Goal: Check status: Check status

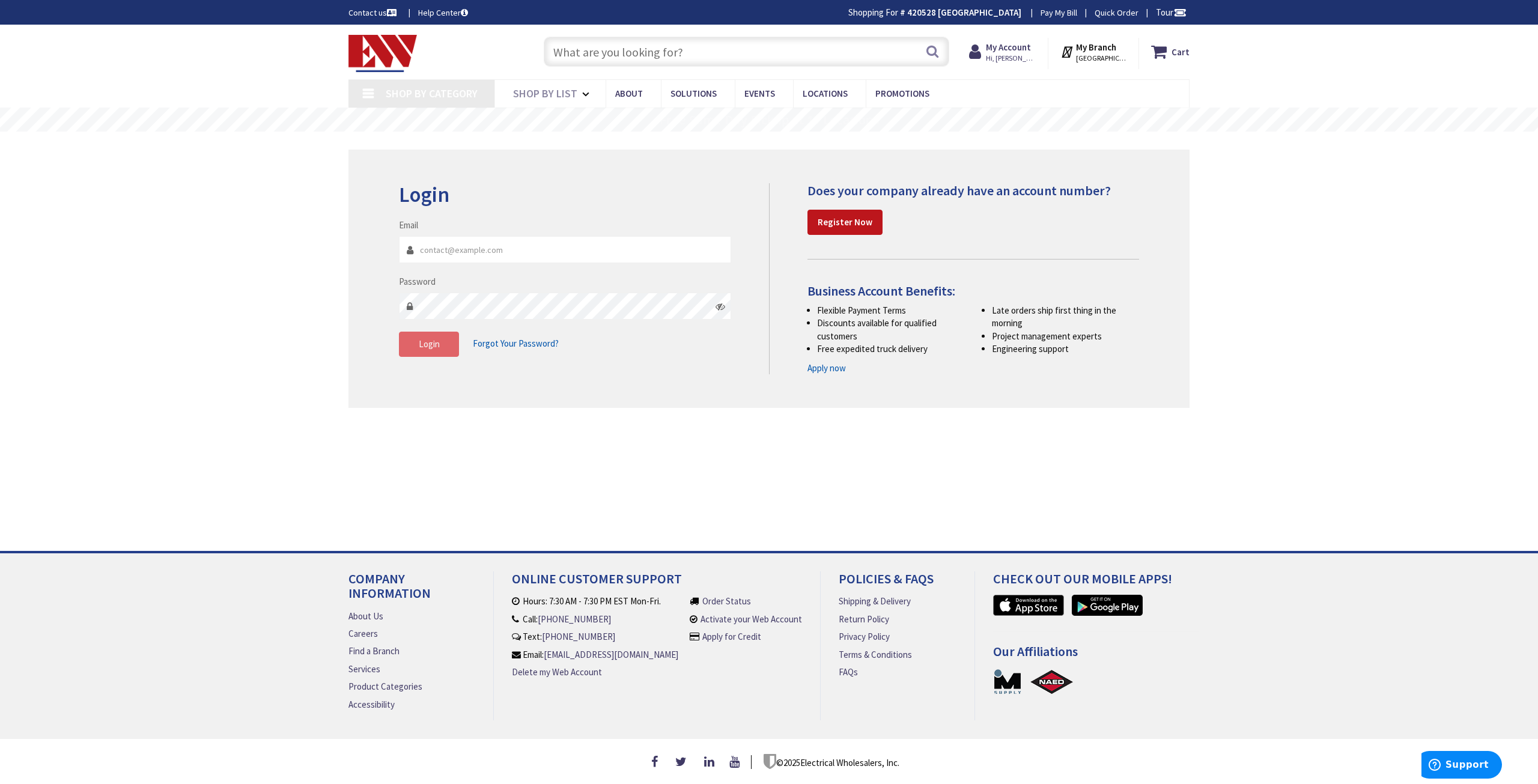
type input "[PERSON_NAME][EMAIL_ADDRESS][DOMAIN_NAME]"
click at [450, 348] on button "Login" at bounding box center [429, 344] width 60 height 25
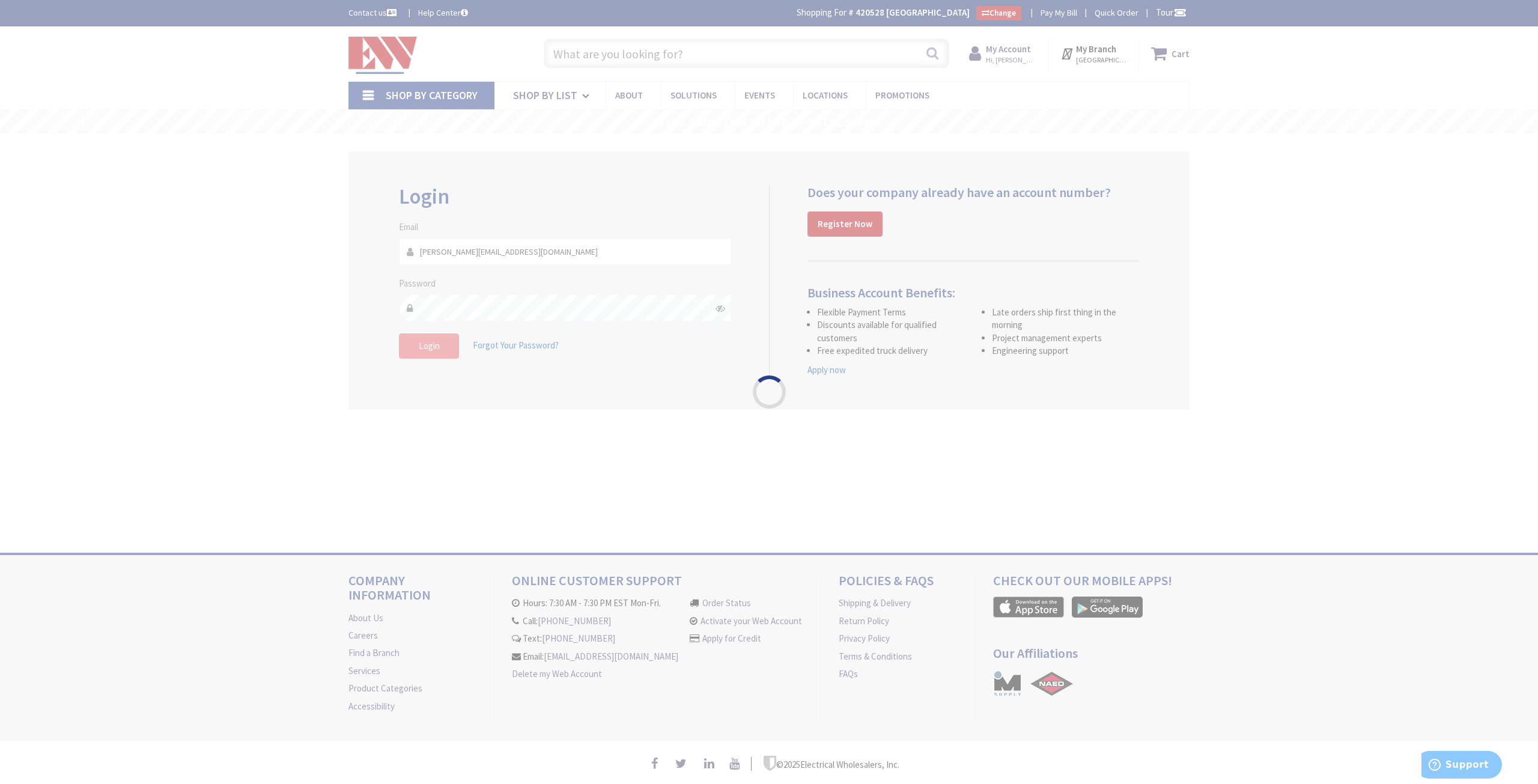
type input "[PERSON_NAME][GEOGRAPHIC_DATA], [GEOGRAPHIC_DATA]"
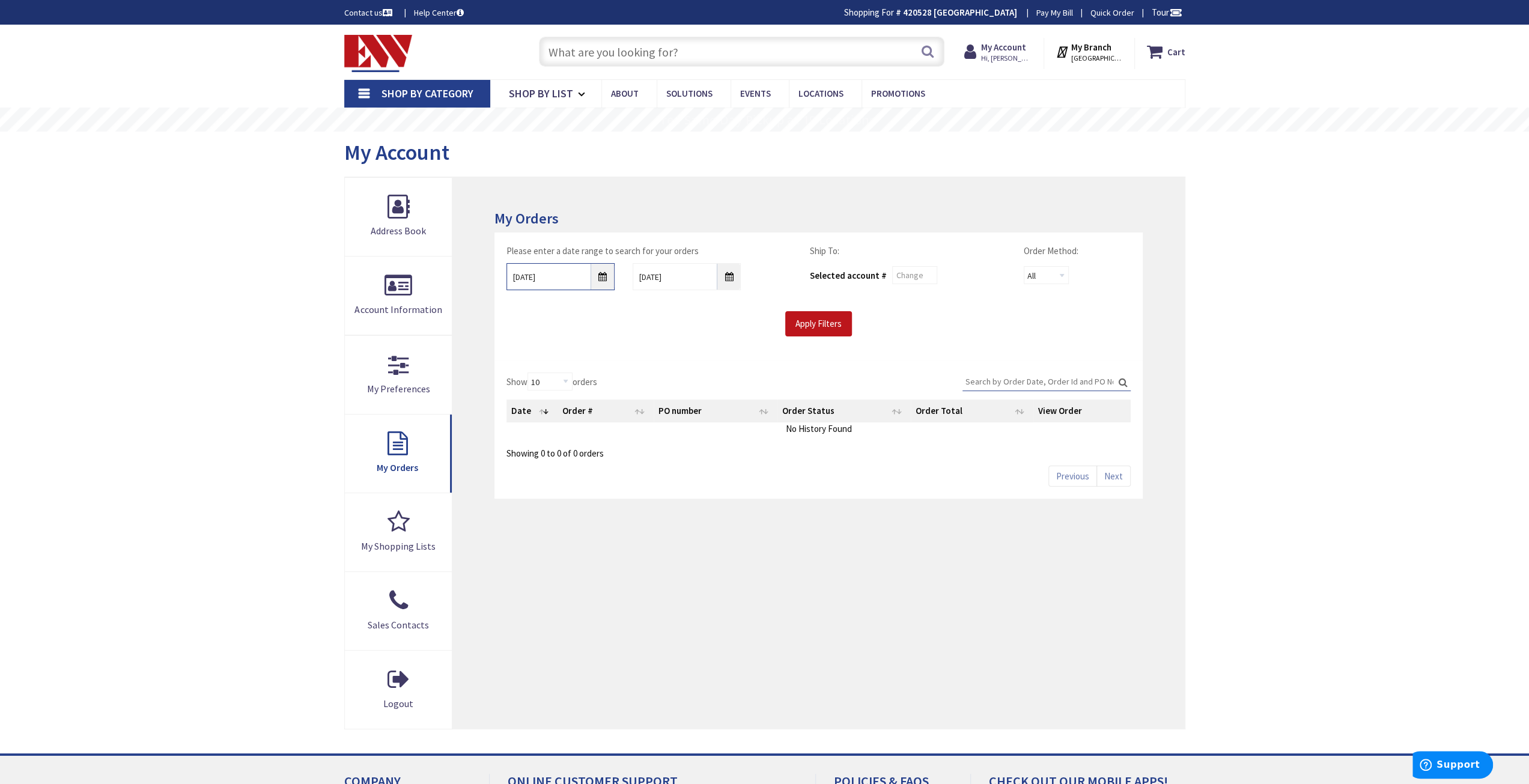
click at [605, 284] on input "9/2/2025" at bounding box center [560, 276] width 108 height 27
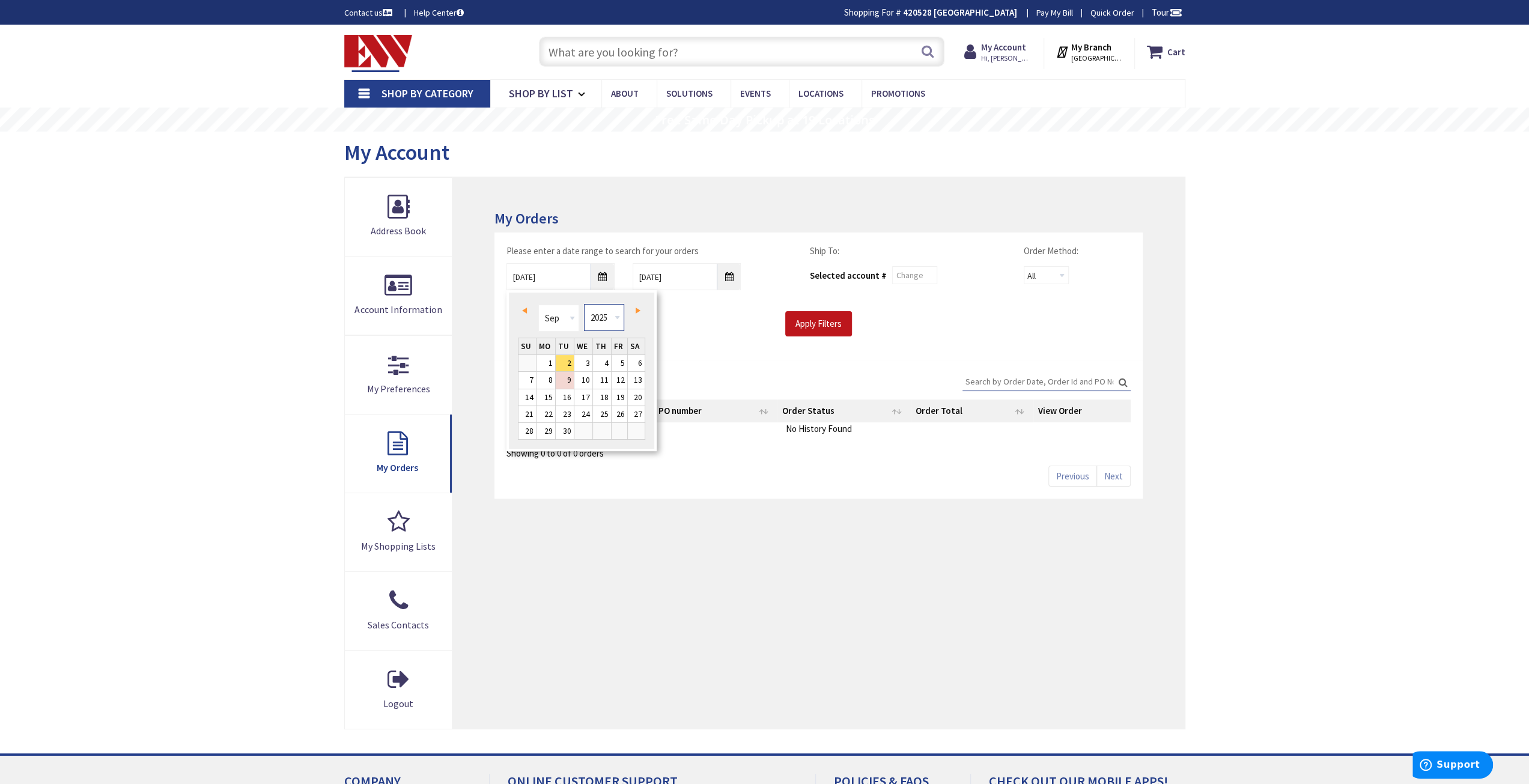
click at [618, 319] on select "1980 1981 1982 1983 1984 1985 1986 1987 1988 1989 1990 1991 1992 1993 1994 1995…" at bounding box center [604, 317] width 40 height 27
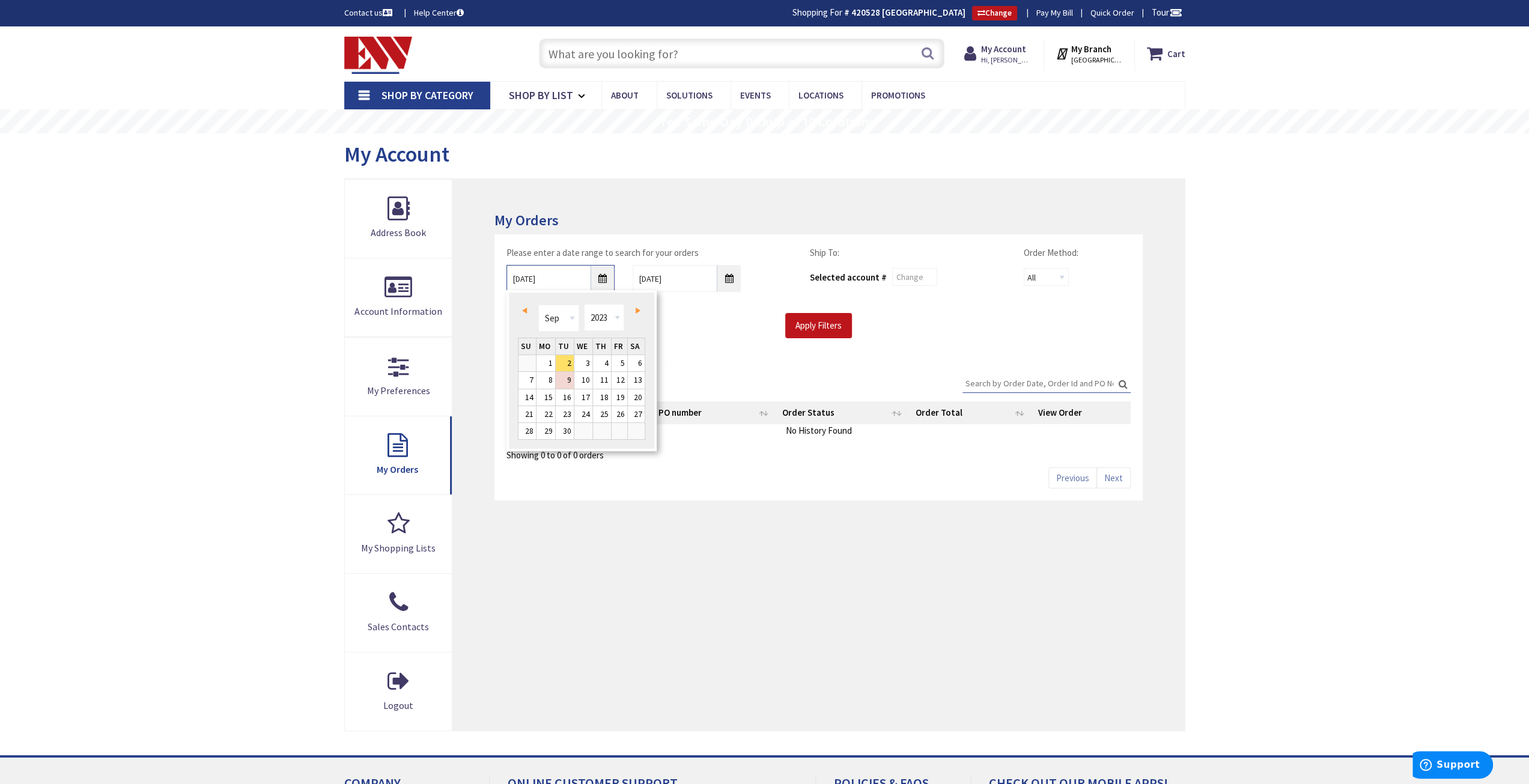
type input "09/01/2023"
click at [823, 331] on input "Apply Filters" at bounding box center [819, 326] width 66 height 25
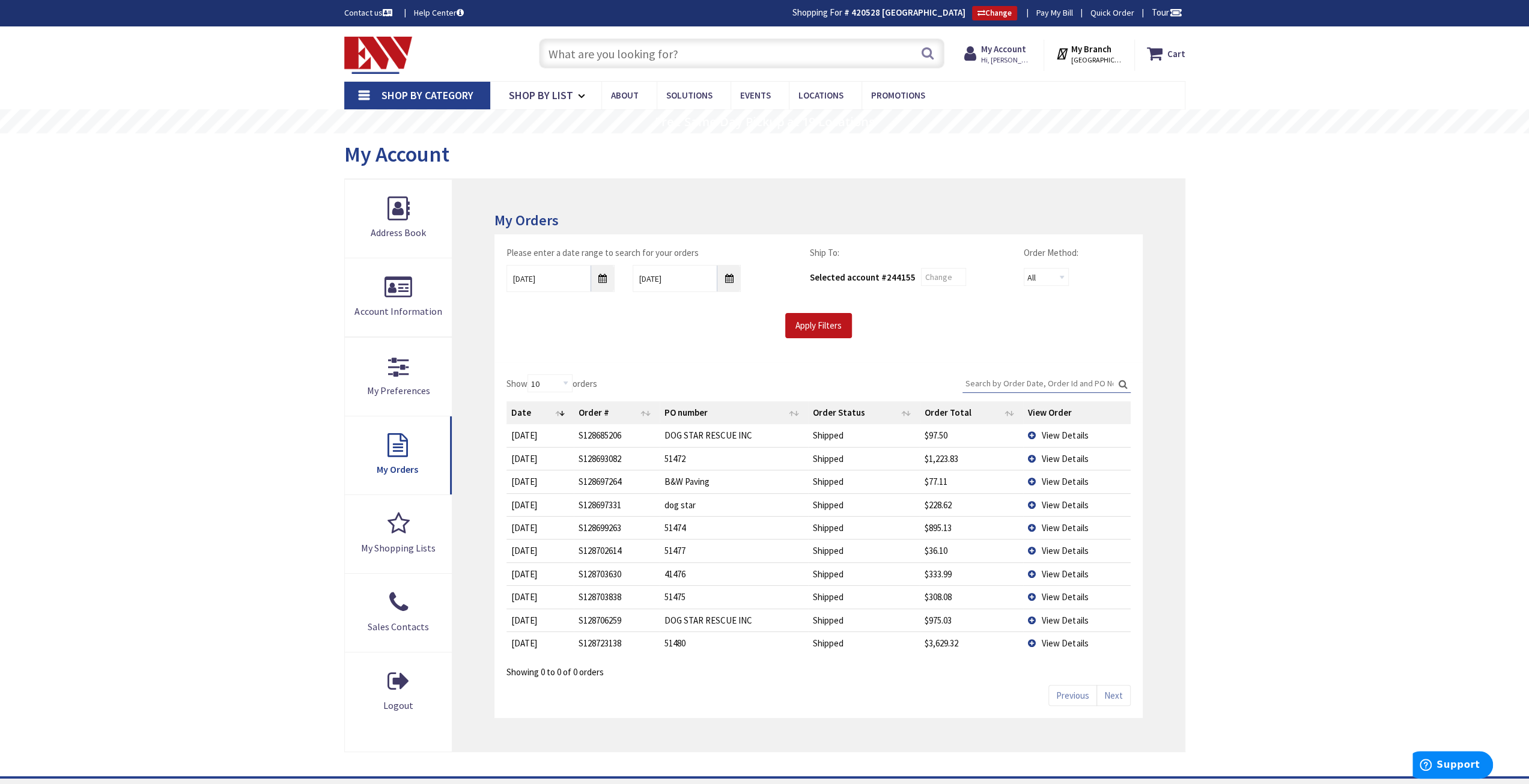
click at [1007, 385] on input "Search:" at bounding box center [1046, 383] width 168 height 18
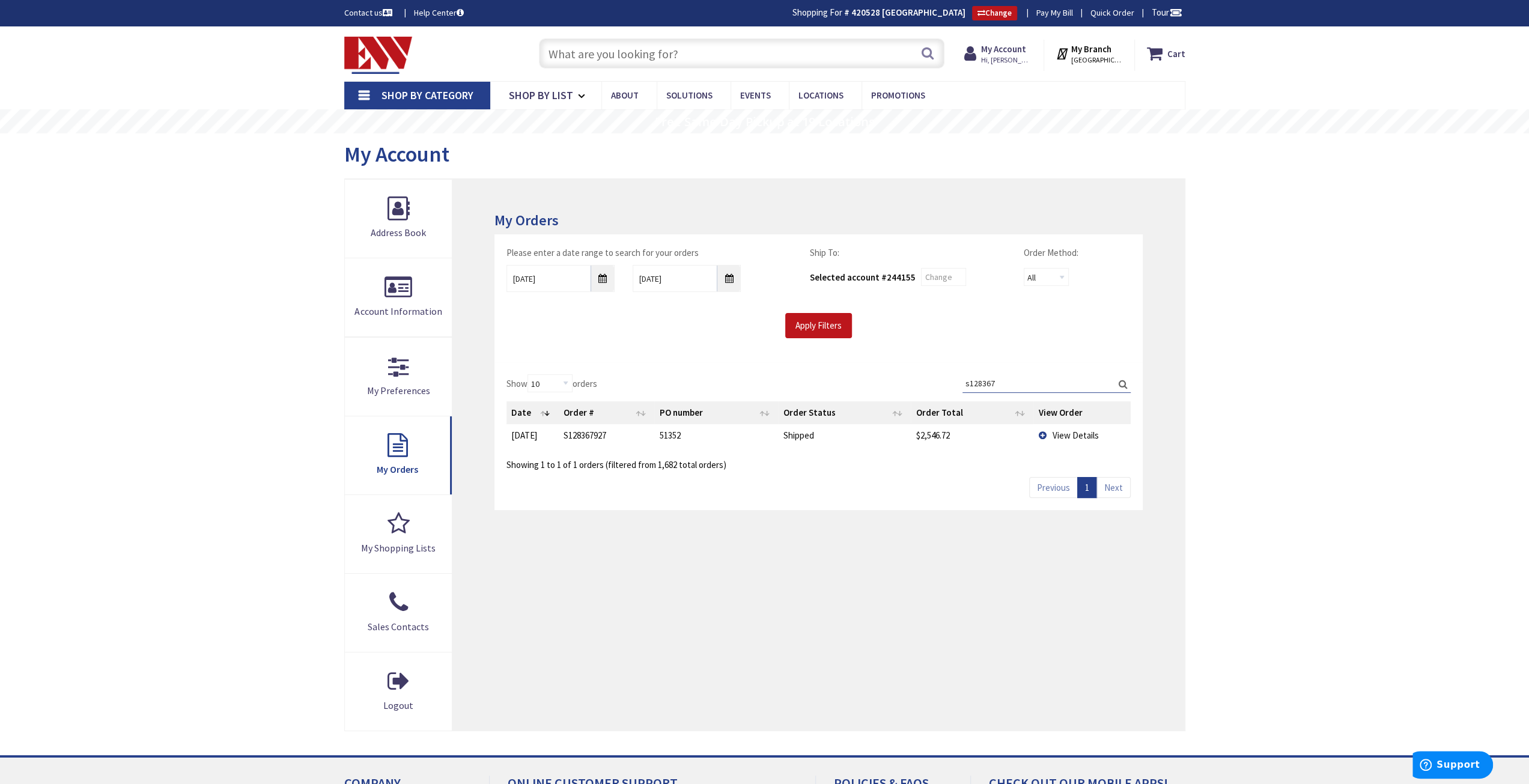
click at [1078, 436] on span "View Details" at bounding box center [1075, 435] width 46 height 11
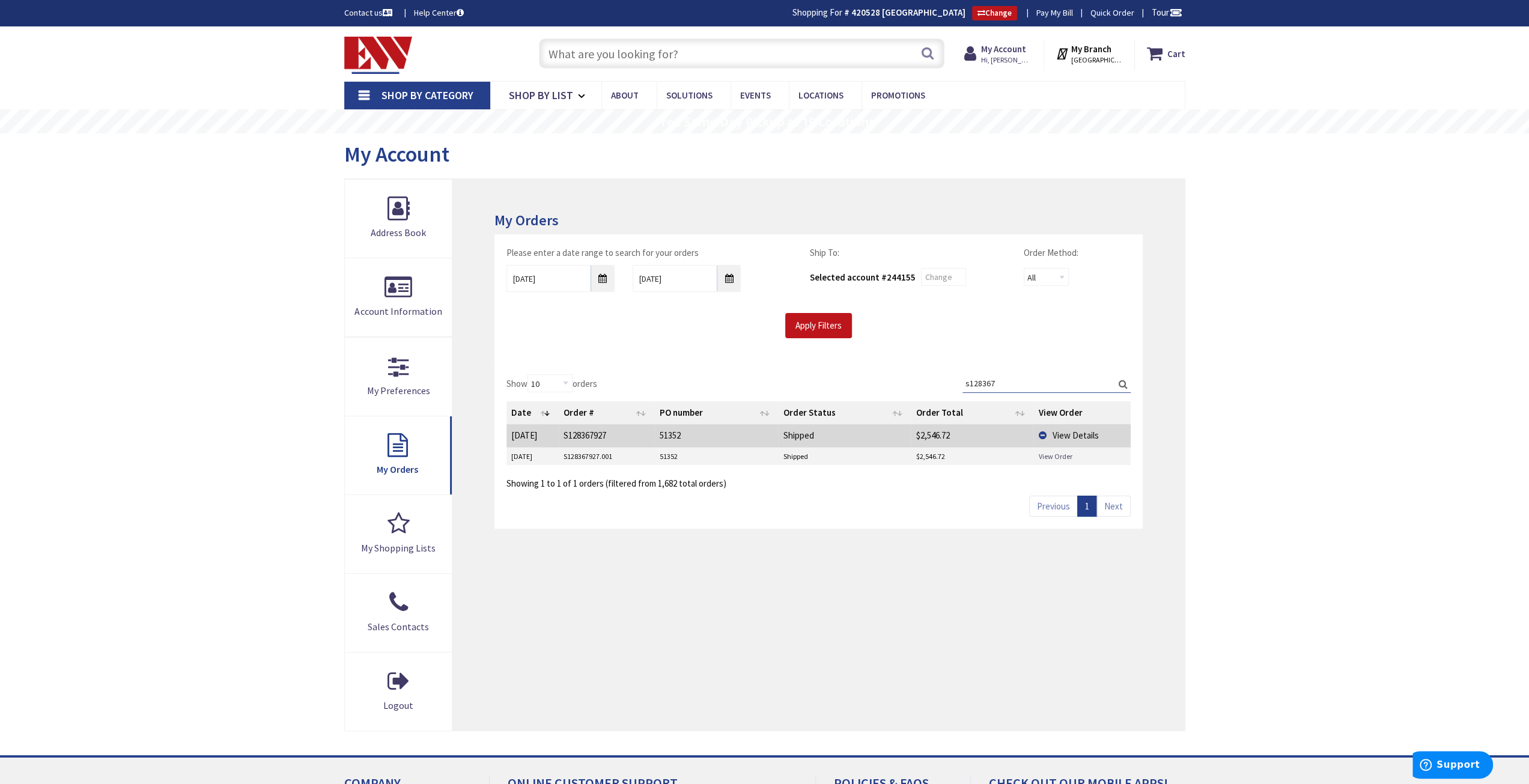
click at [1064, 451] on link "View Order" at bounding box center [1055, 456] width 34 height 10
drag, startPoint x: 1003, startPoint y: 377, endPoint x: 872, endPoint y: 468, distance: 159.5
click at [905, 401] on div "Show 10 25 50 100 orders Search: s128367 Date Order # PO number Order Status Or…" at bounding box center [818, 432] width 624 height 115
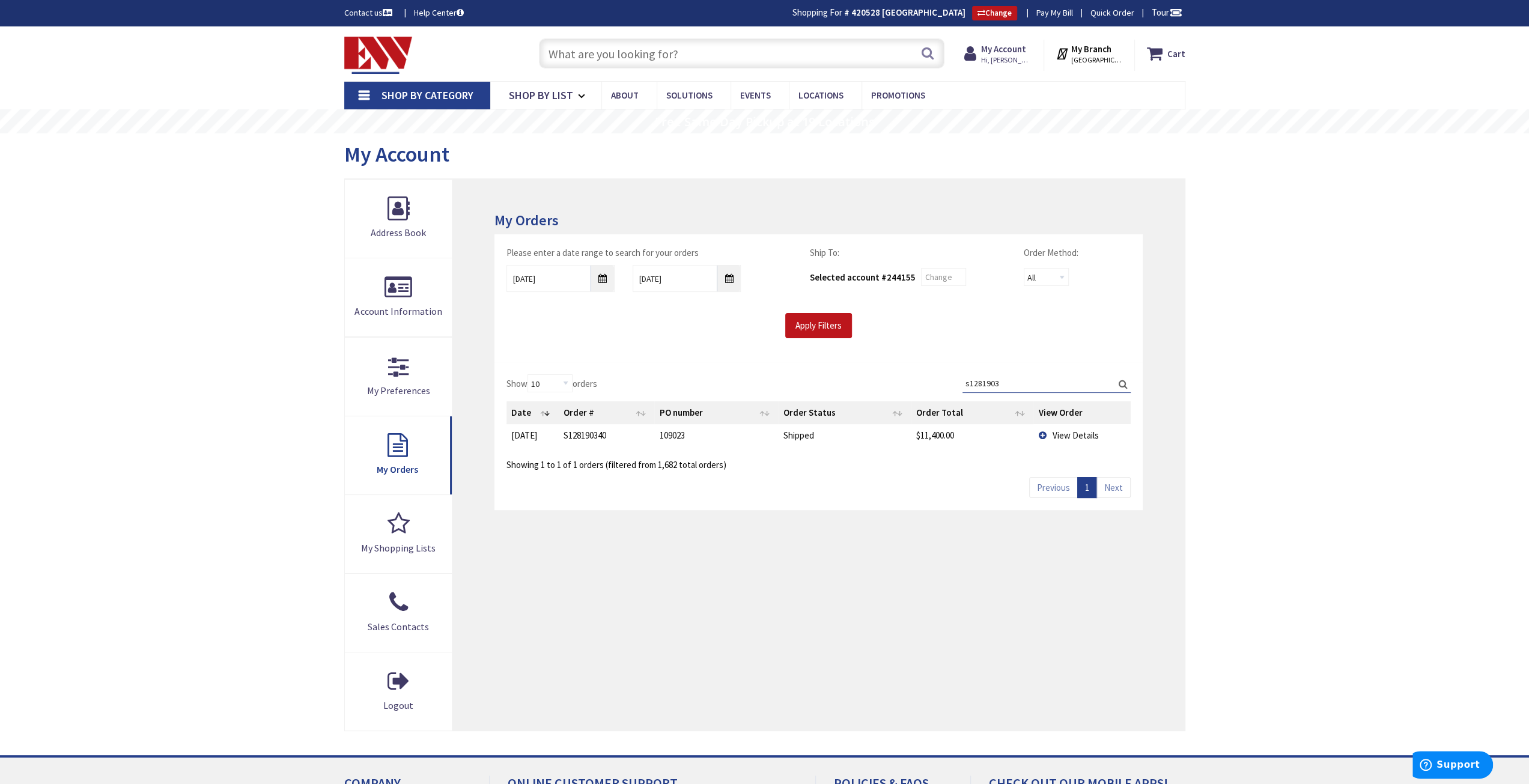
click at [1073, 438] on span "View Details" at bounding box center [1075, 435] width 46 height 11
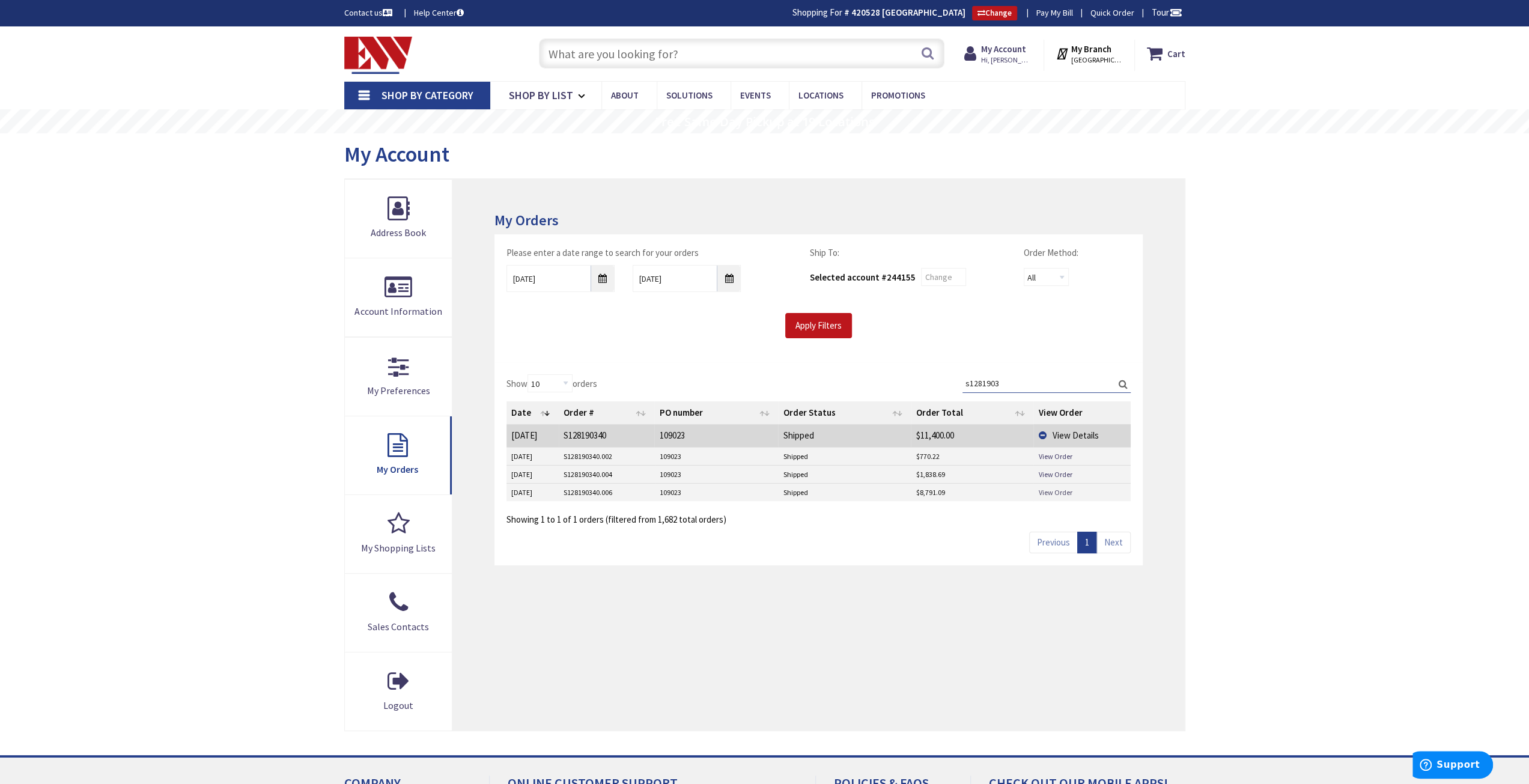
click at [1053, 489] on link "View Order" at bounding box center [1055, 492] width 34 height 10
drag, startPoint x: 1033, startPoint y: 389, endPoint x: 912, endPoint y: 378, distance: 121.5
click at [912, 378] on div "Show 10 25 50 100 orders Search: s1281903 Date Order # PO number Order Status O…" at bounding box center [818, 450] width 624 height 151
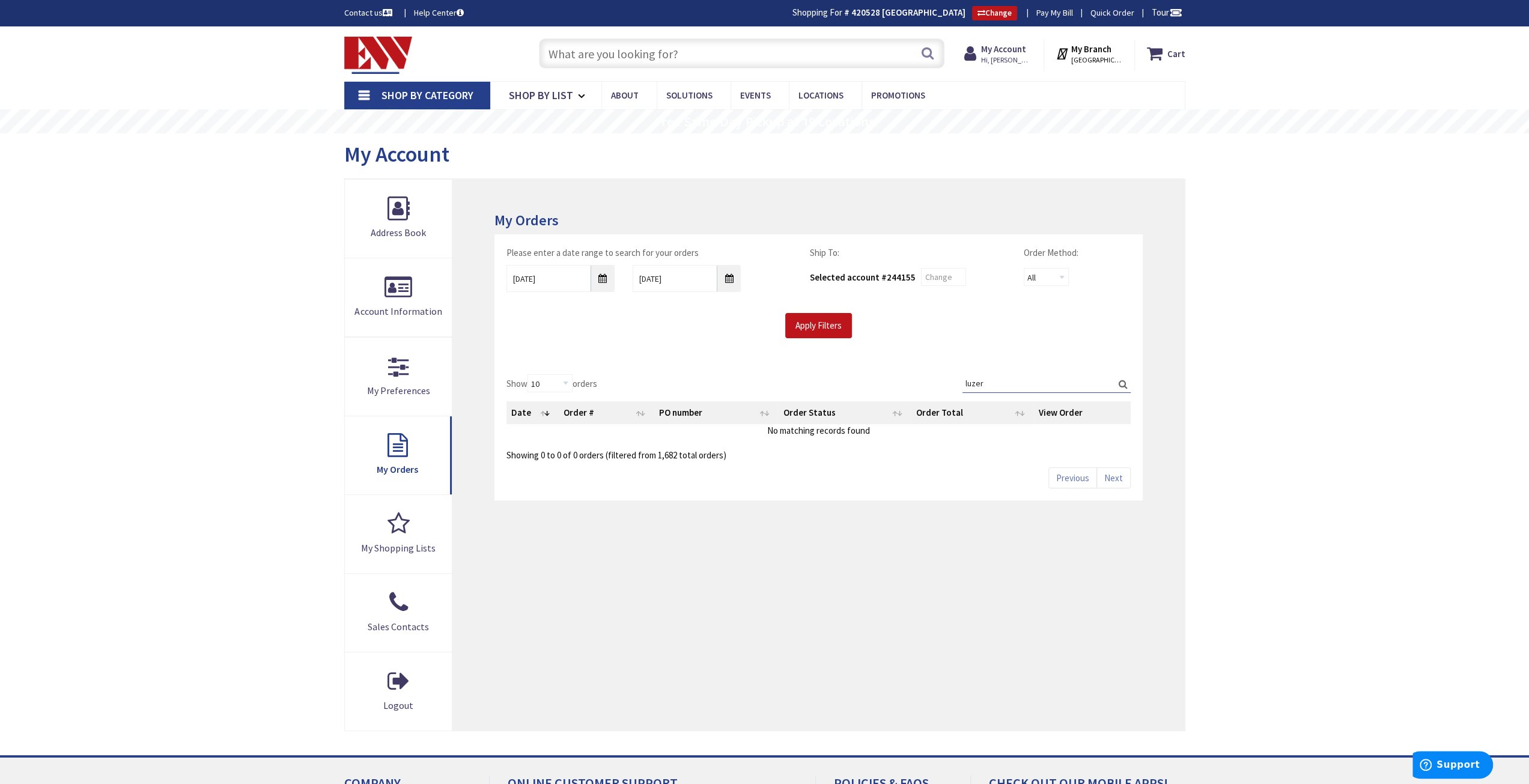
drag, startPoint x: 1001, startPoint y: 384, endPoint x: 945, endPoint y: 377, distance: 56.4
click at [945, 377] on div "Show 10 25 50 100 orders Search: luzer Date Order # PO number Order Status Orde…" at bounding box center [818, 418] width 624 height 87
click at [1003, 385] on input "luzer" at bounding box center [1046, 383] width 168 height 18
type input "luzern"
click at [918, 13] on strong "420528 CHELSEA POINT" at bounding box center [908, 12] width 114 height 11
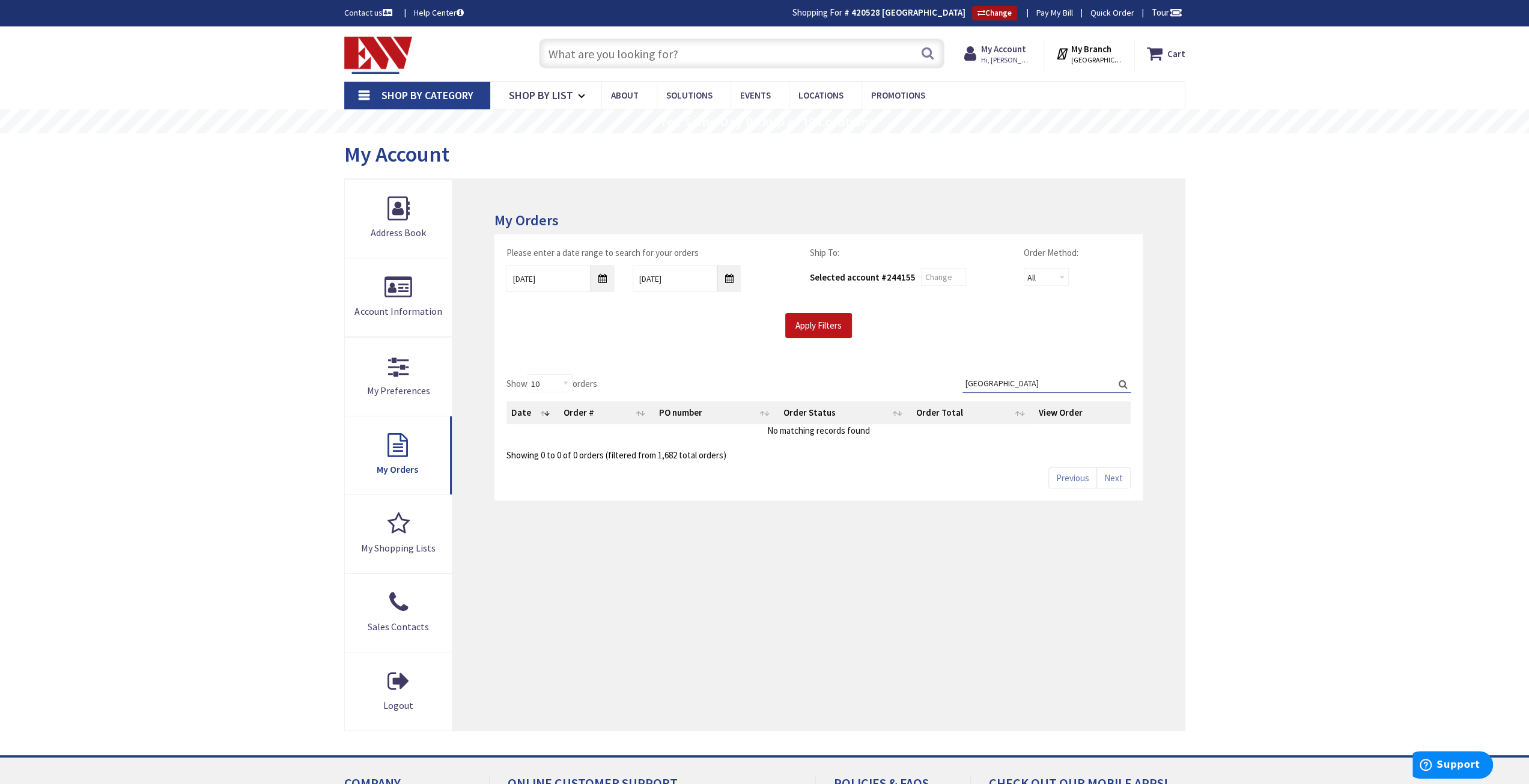
click at [982, 11] on link "Change" at bounding box center [994, 13] width 45 height 14
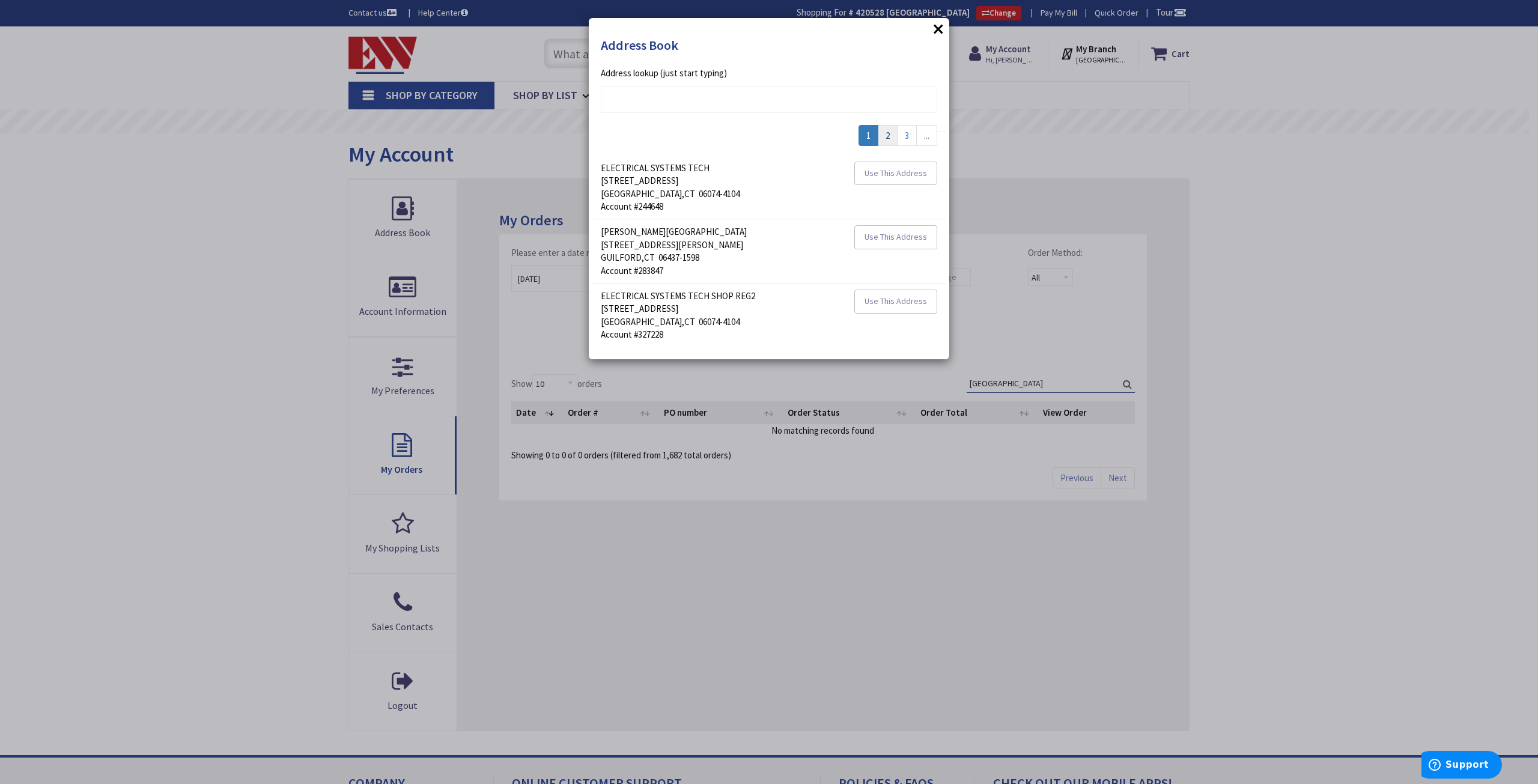
click at [890, 139] on link "2" at bounding box center [887, 135] width 20 height 21
click at [890, 139] on link "3" at bounding box center [887, 135] width 20 height 21
click at [911, 133] on link "4" at bounding box center [908, 135] width 20 height 21
click at [648, 306] on span "[STREET_ADDRESS]" at bounding box center [639, 308] width 77 height 11
click at [910, 305] on span "Use This Address" at bounding box center [896, 301] width 63 height 11
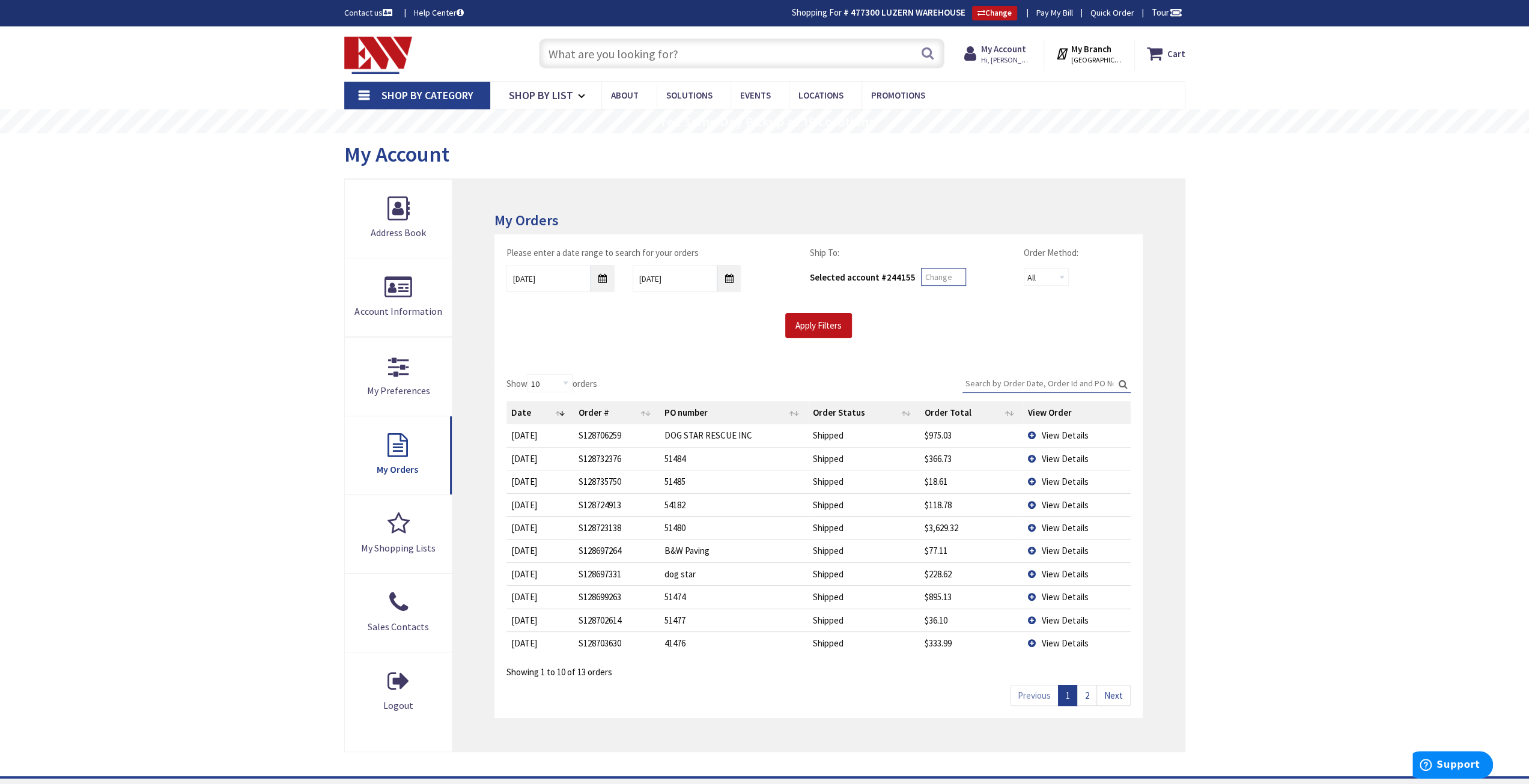
click at [942, 277] on input "text" at bounding box center [943, 277] width 45 height 18
type input "477300"
click at [824, 326] on input "Apply Filters" at bounding box center [819, 326] width 66 height 25
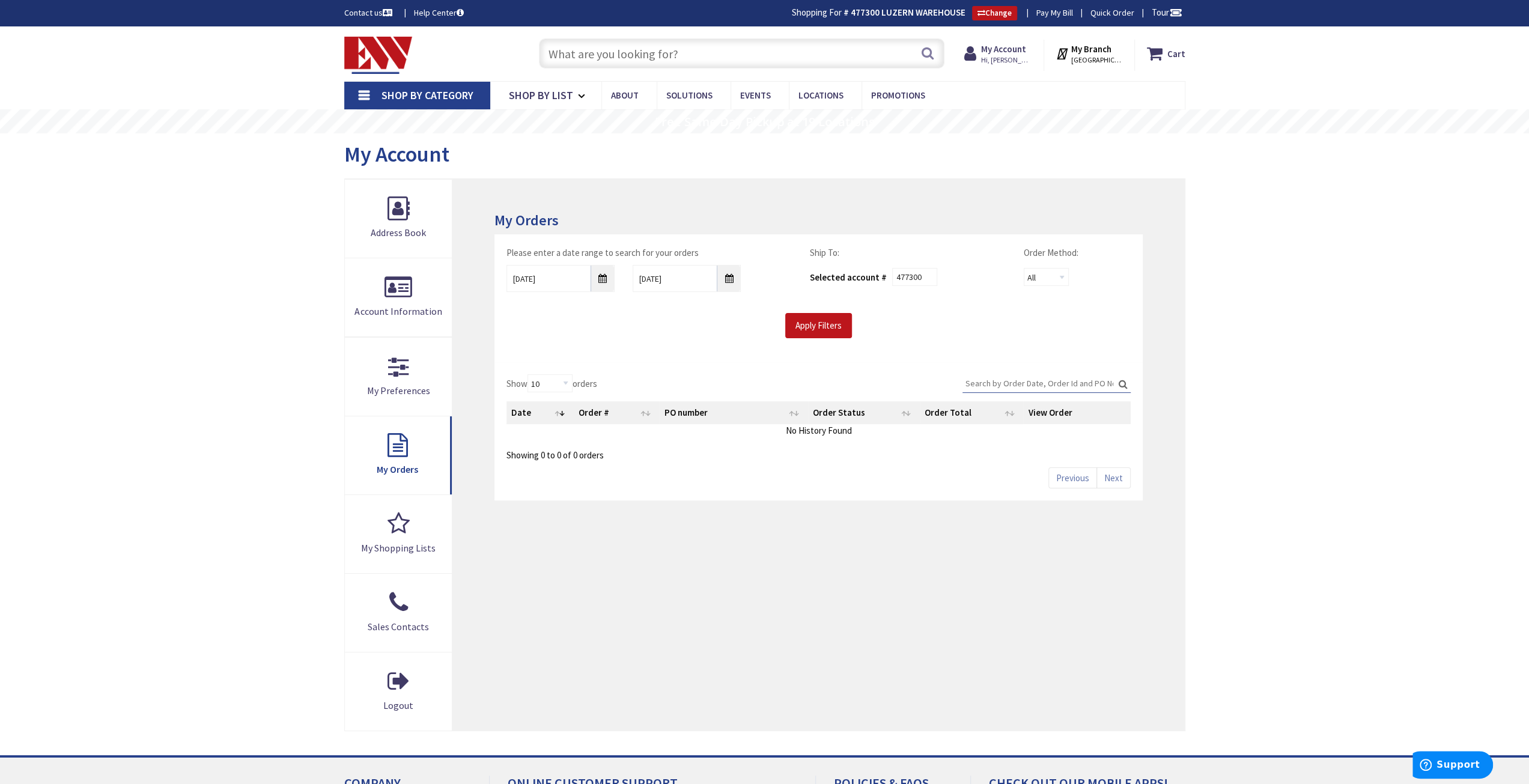
click at [1004, 380] on input "Search:" at bounding box center [1046, 383] width 168 height 18
click at [599, 279] on input "9/2/2025" at bounding box center [560, 278] width 108 height 27
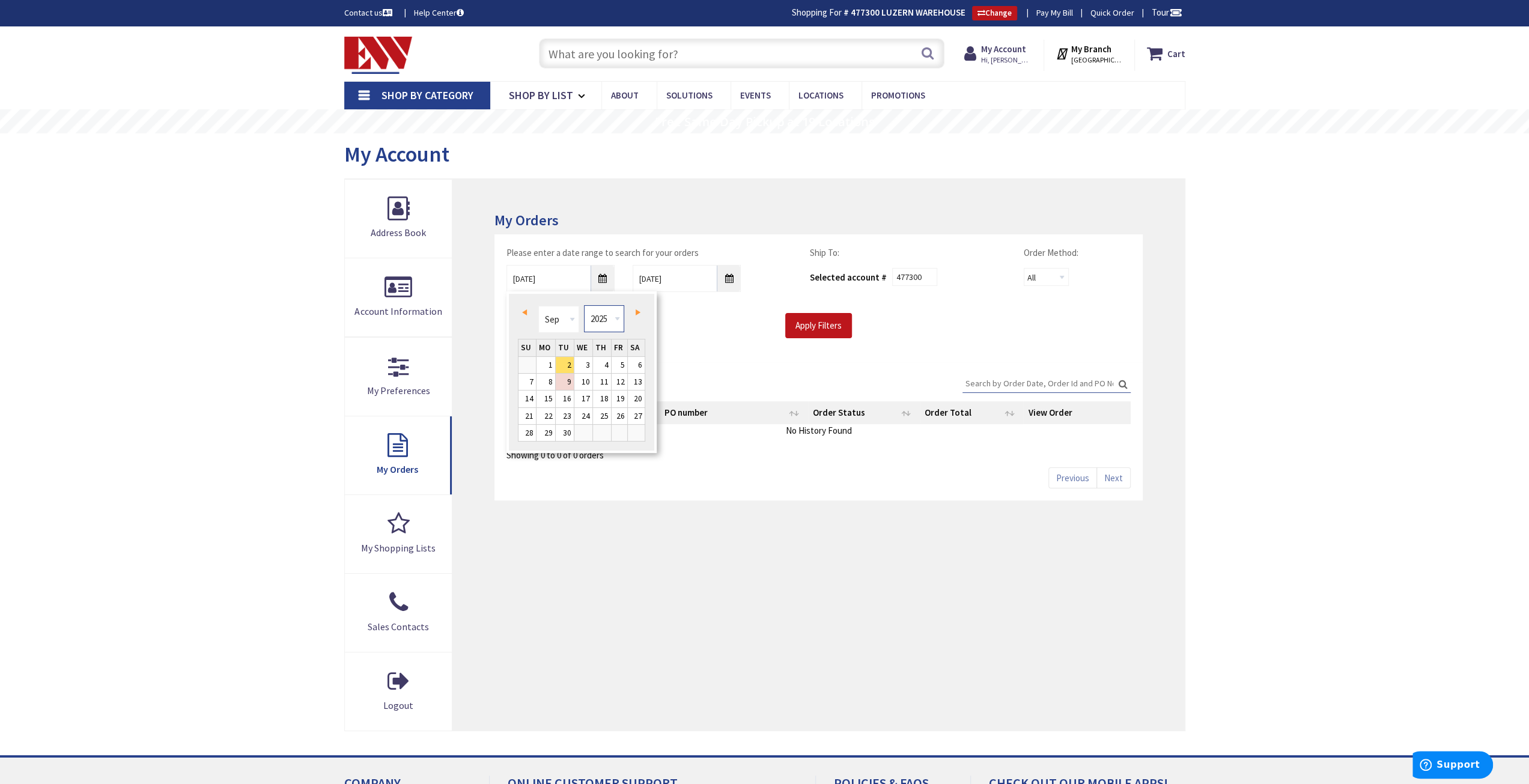
click at [619, 316] on select "1980 1981 1982 1983 1984 1985 1986 1987 1988 1989 1990 1991 1992 1993 1994 1995…" at bounding box center [604, 319] width 40 height 27
type input "09/01/2022"
click at [829, 322] on input "Apply Filters" at bounding box center [819, 326] width 66 height 25
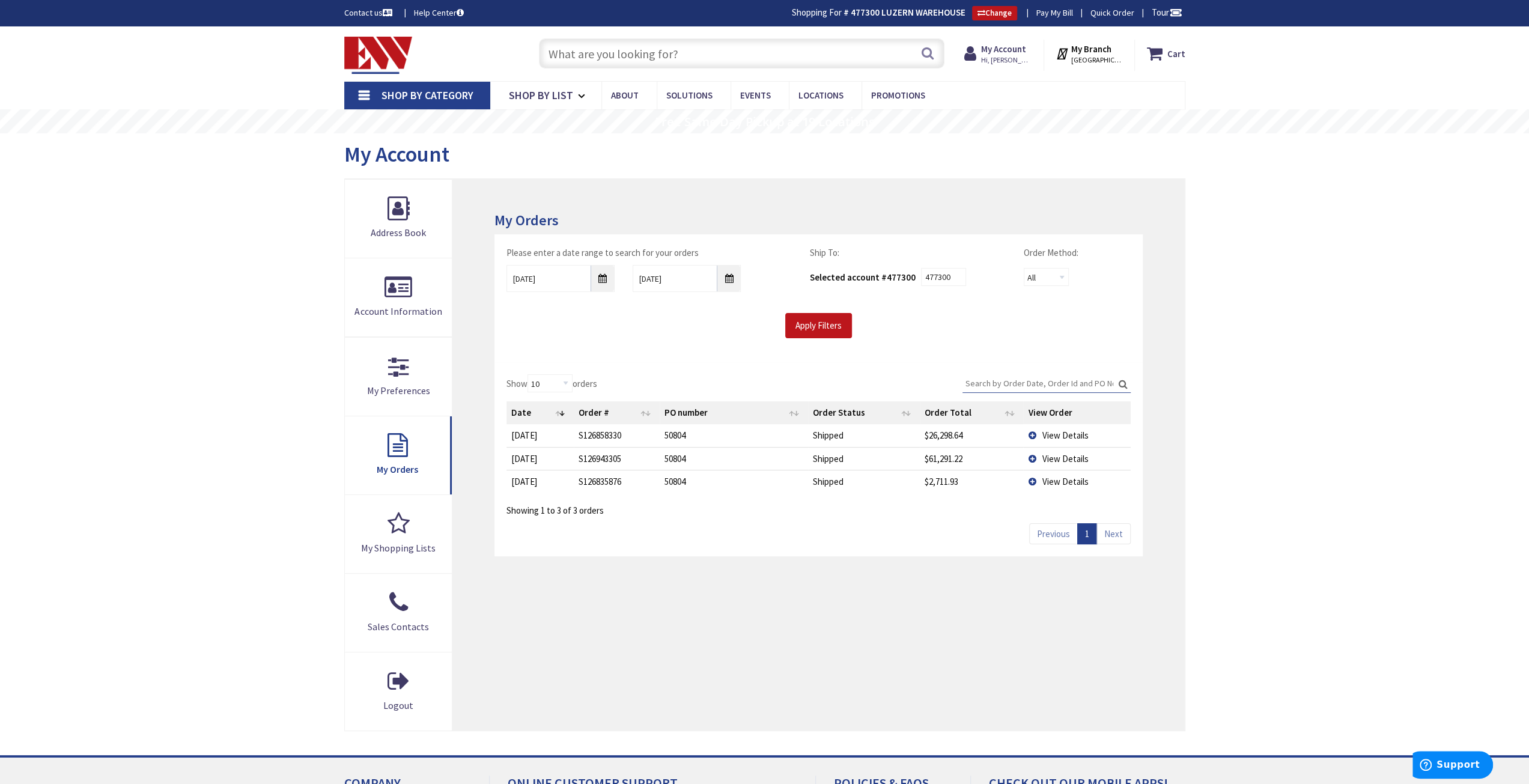
click at [1054, 436] on span "View Details" at bounding box center [1065, 435] width 46 height 11
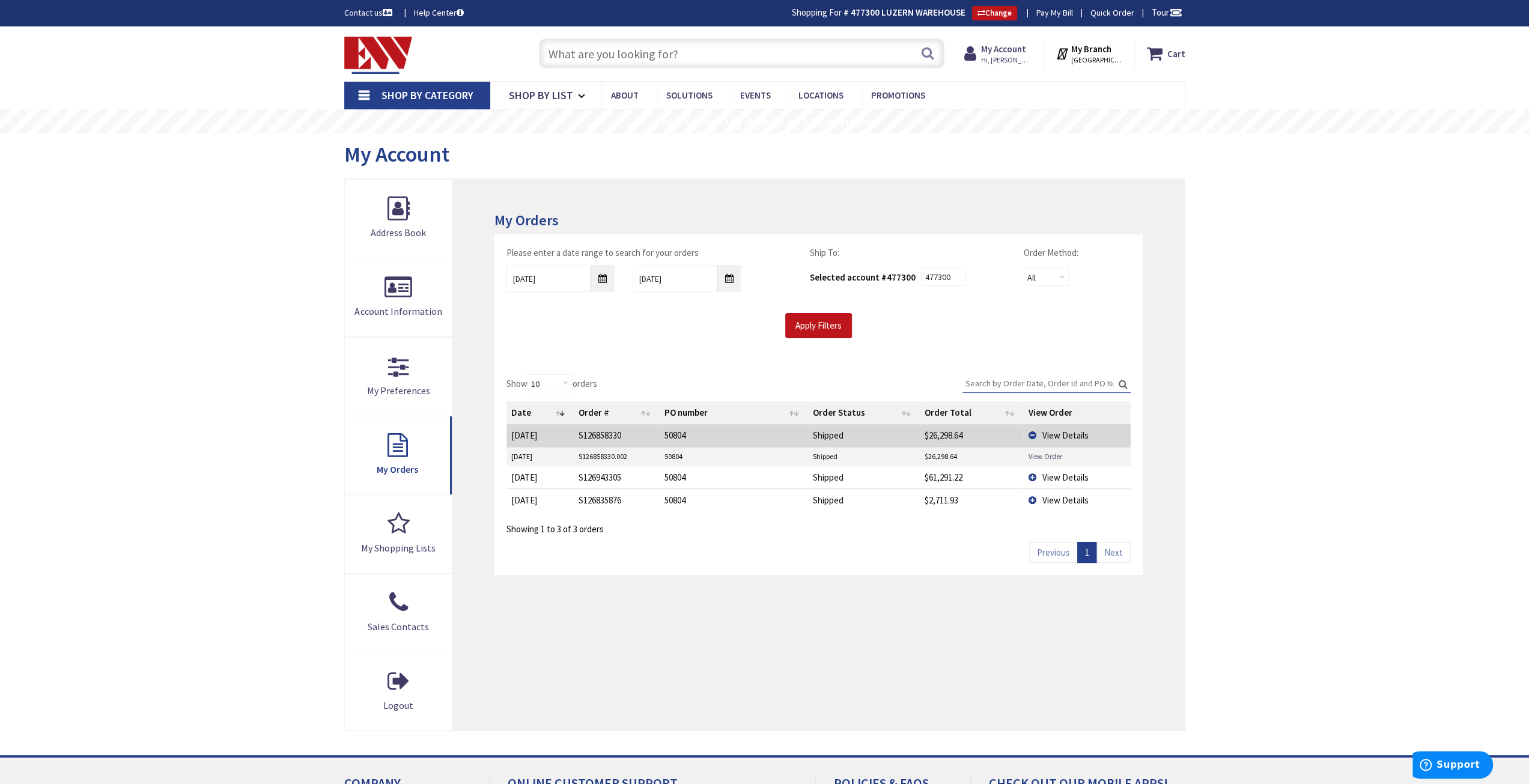
click at [1049, 454] on link "View Order" at bounding box center [1045, 456] width 34 height 10
click at [1073, 475] on span "View Details" at bounding box center [1065, 477] width 46 height 11
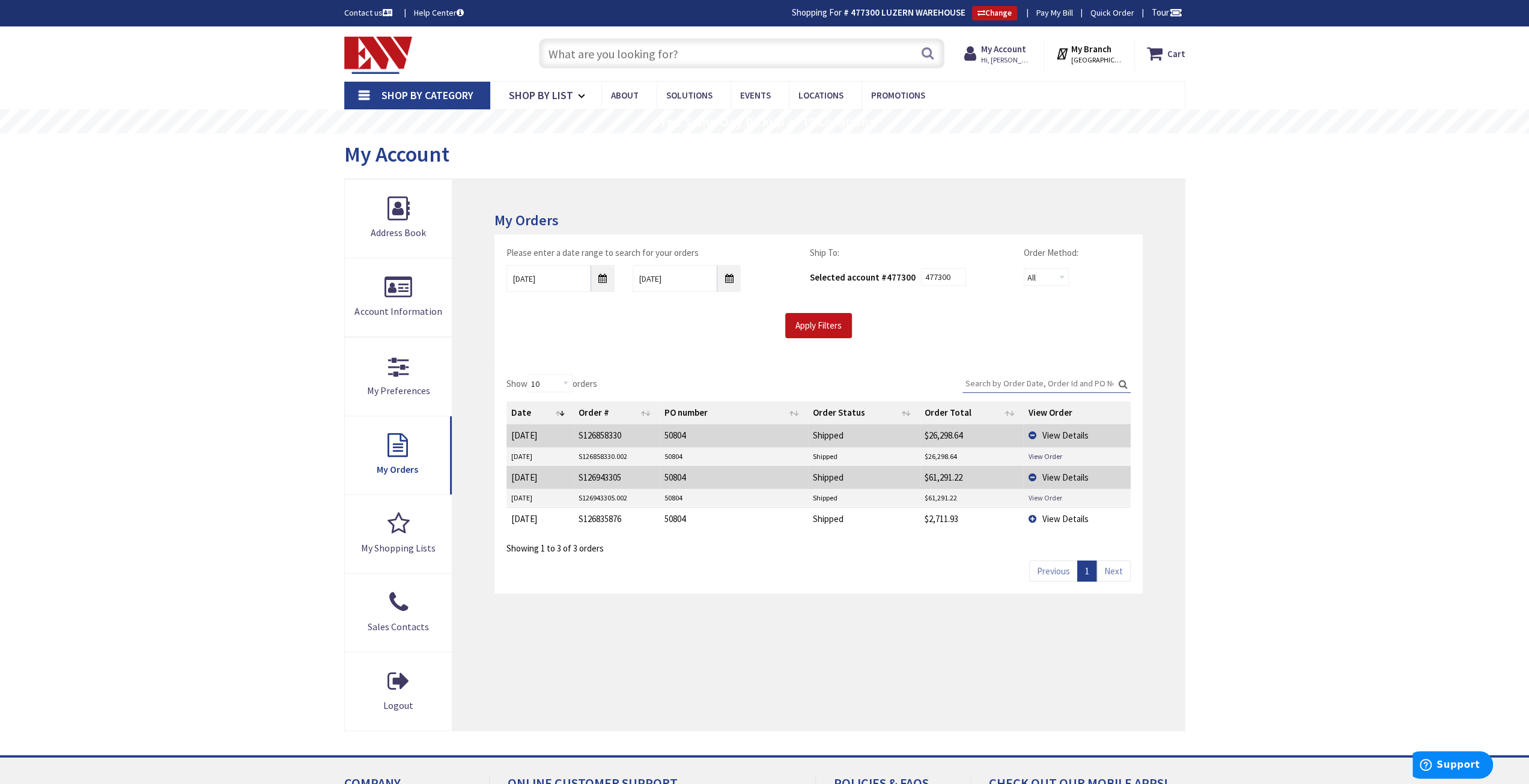
click at [1049, 496] on link "View Order" at bounding box center [1045, 497] width 34 height 10
click at [1058, 516] on span "View Details" at bounding box center [1065, 518] width 46 height 11
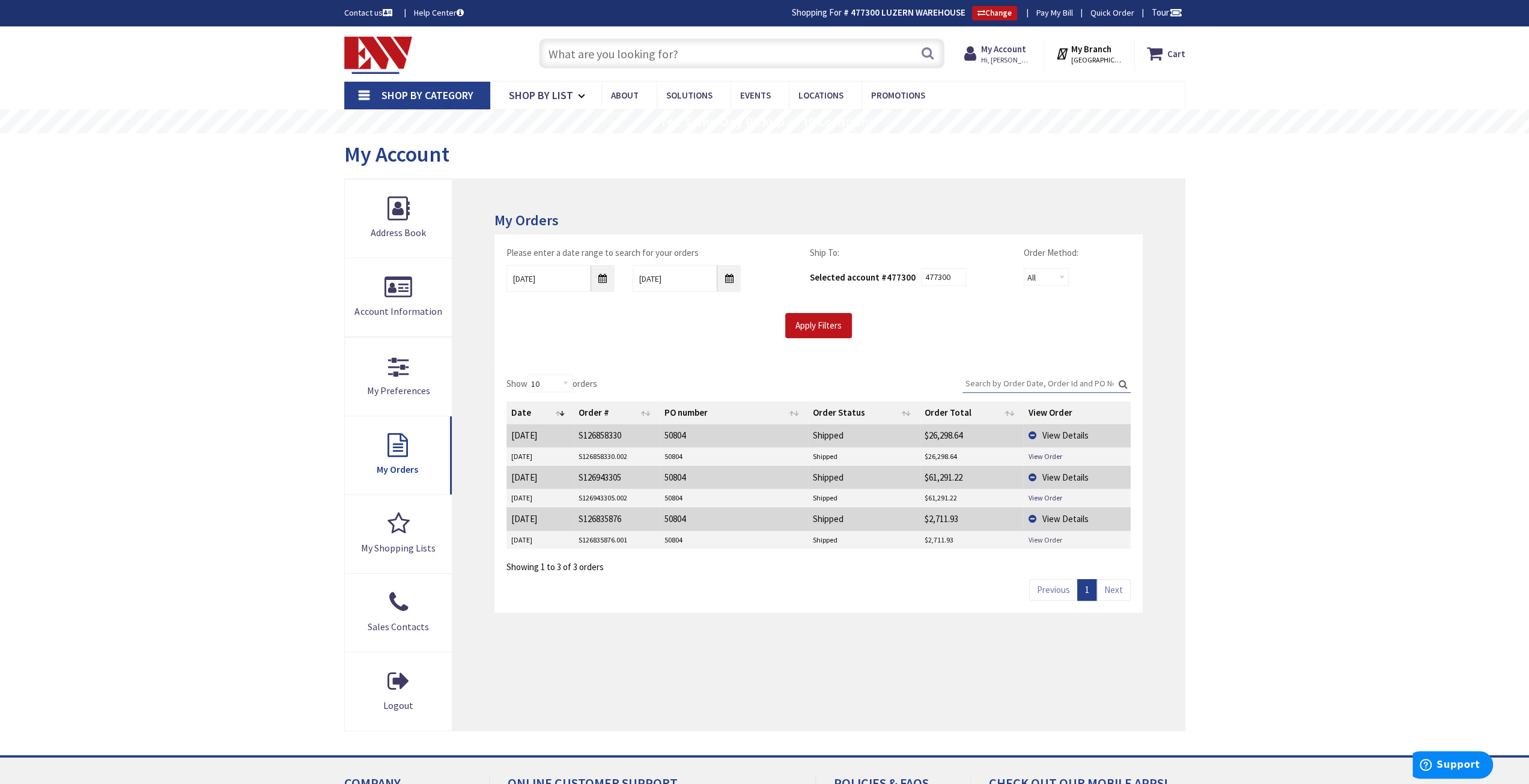
click at [1056, 535] on link "View Order" at bounding box center [1045, 540] width 34 height 10
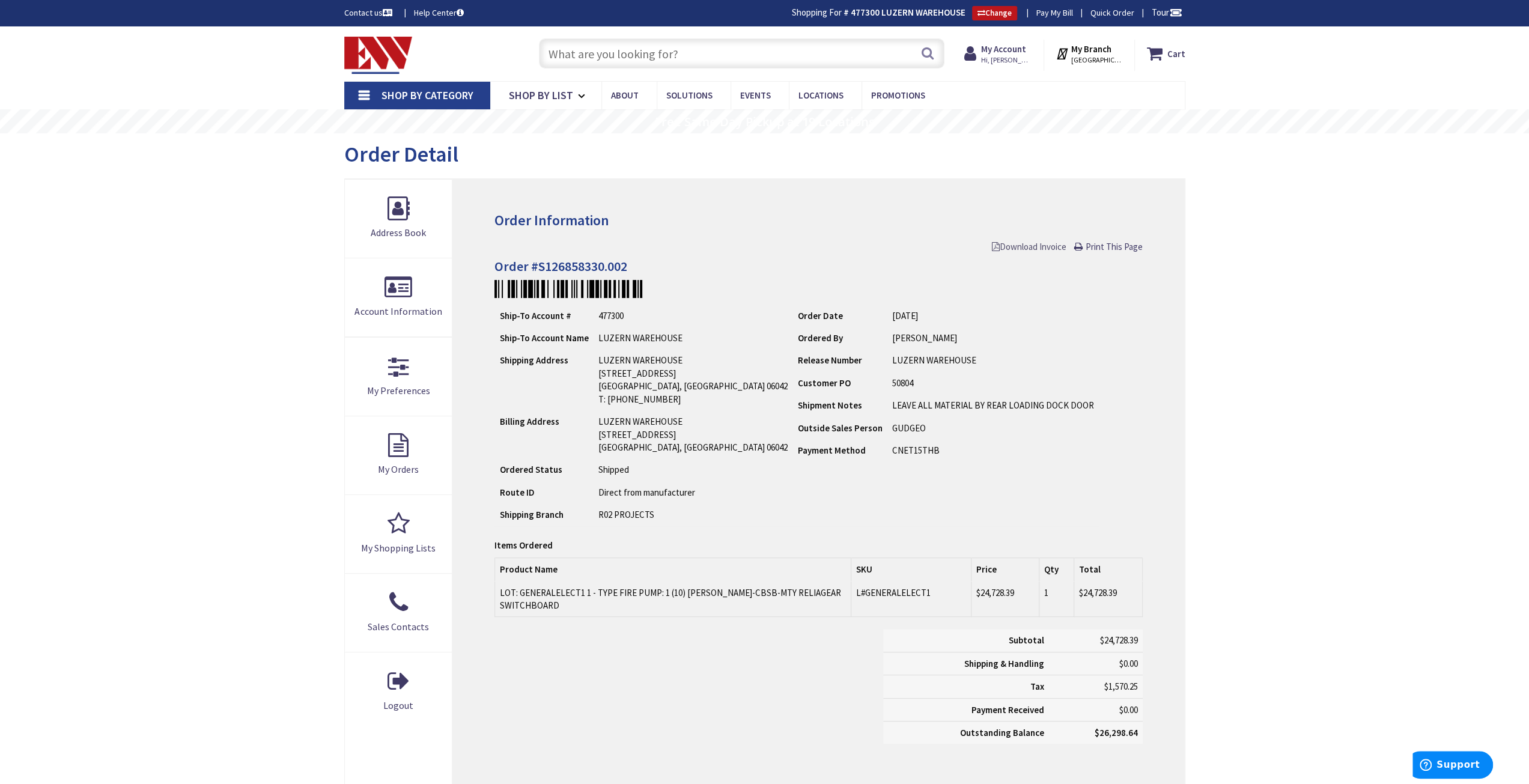
click at [1023, 246] on span "Download Invoice" at bounding box center [1029, 246] width 74 height 11
click at [1027, 243] on span "Download Invoice" at bounding box center [1029, 246] width 74 height 11
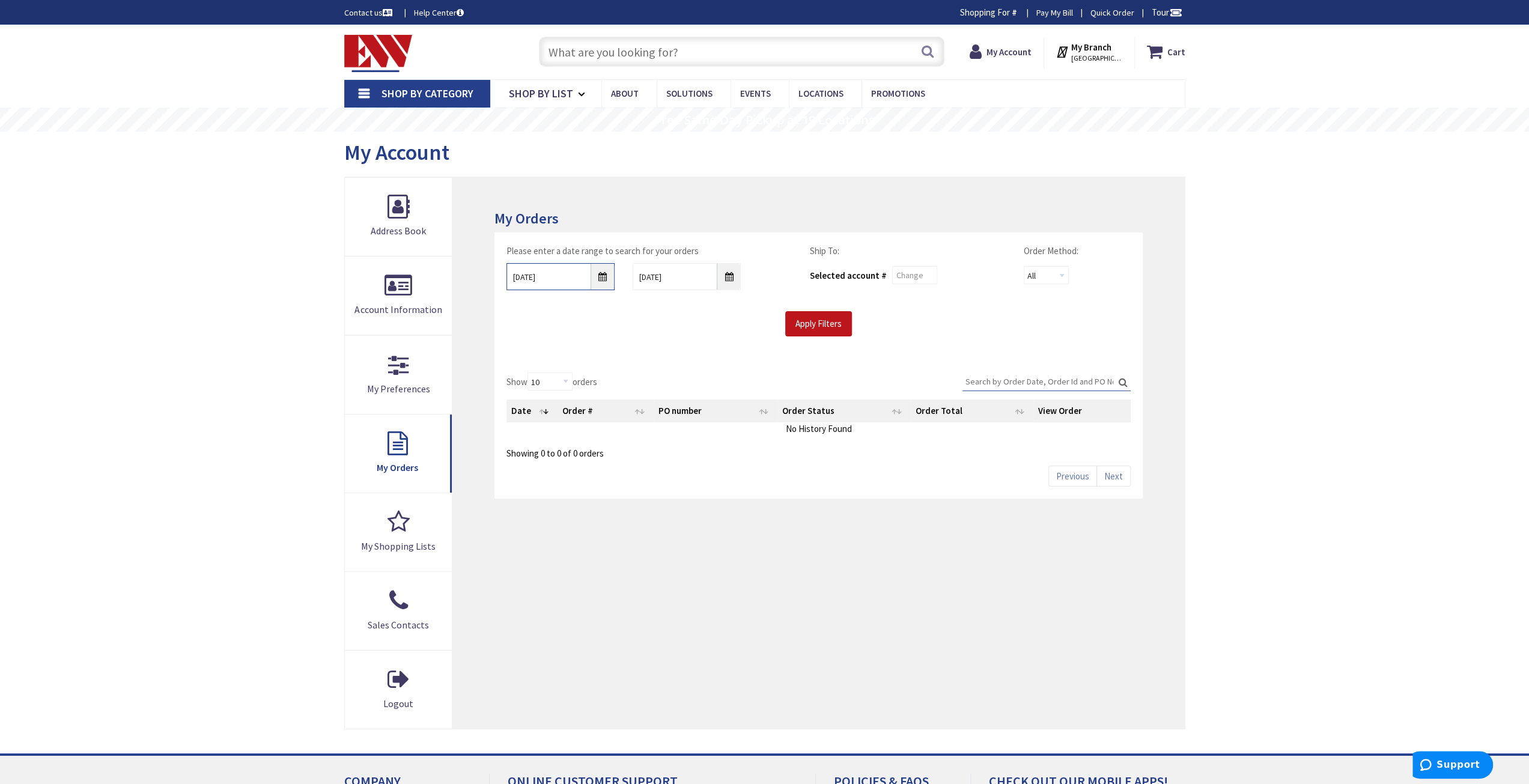
click at [603, 270] on input "9/2/2025" at bounding box center [560, 276] width 108 height 27
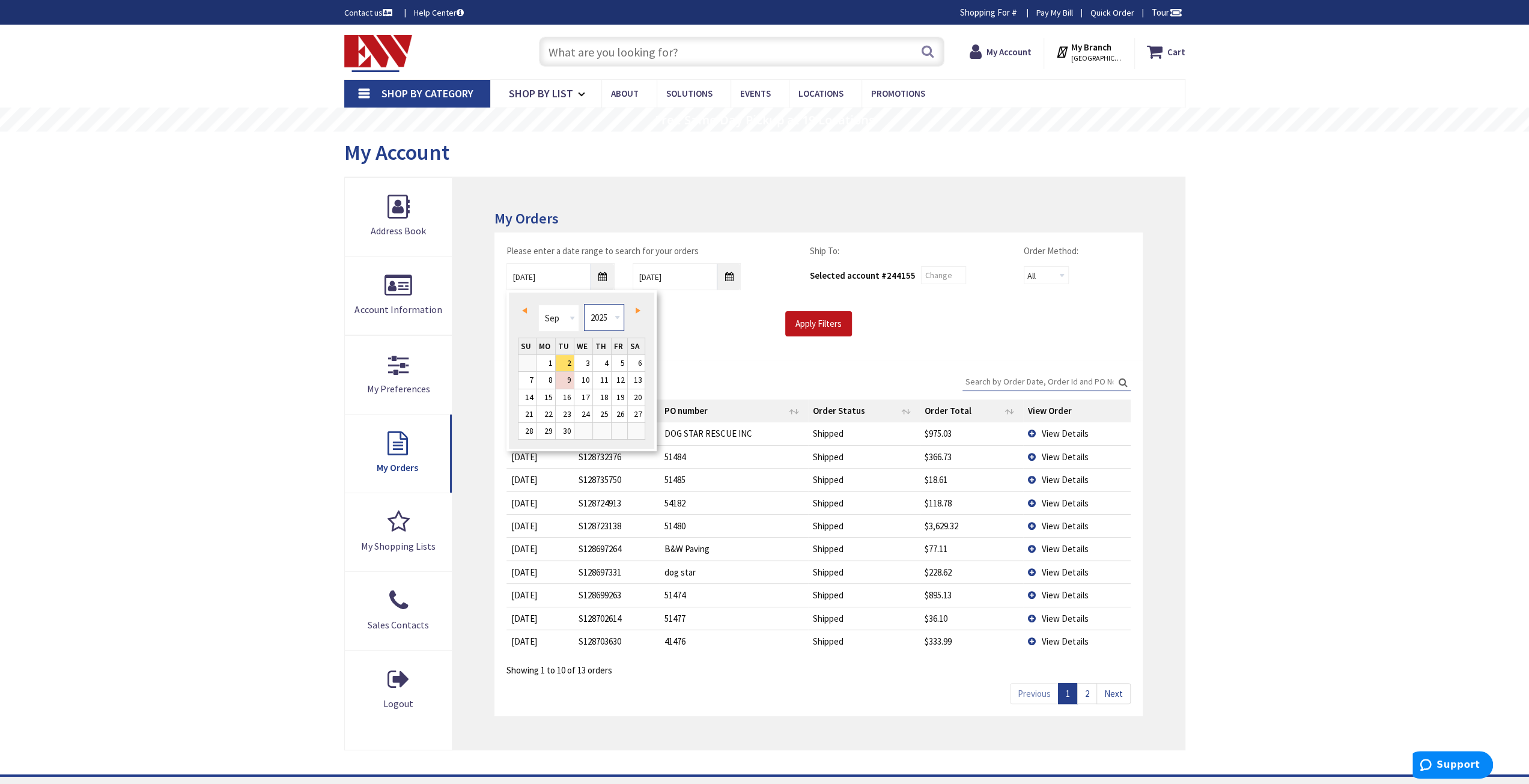
drag, startPoint x: 610, startPoint y: 314, endPoint x: 621, endPoint y: 314, distance: 11.0
click at [610, 314] on select "1980 1981 1982 1983 1984 1985 1986 1987 1988 1989 1990 1991 1992 1993 1994 1995…" at bounding box center [604, 317] width 40 height 27
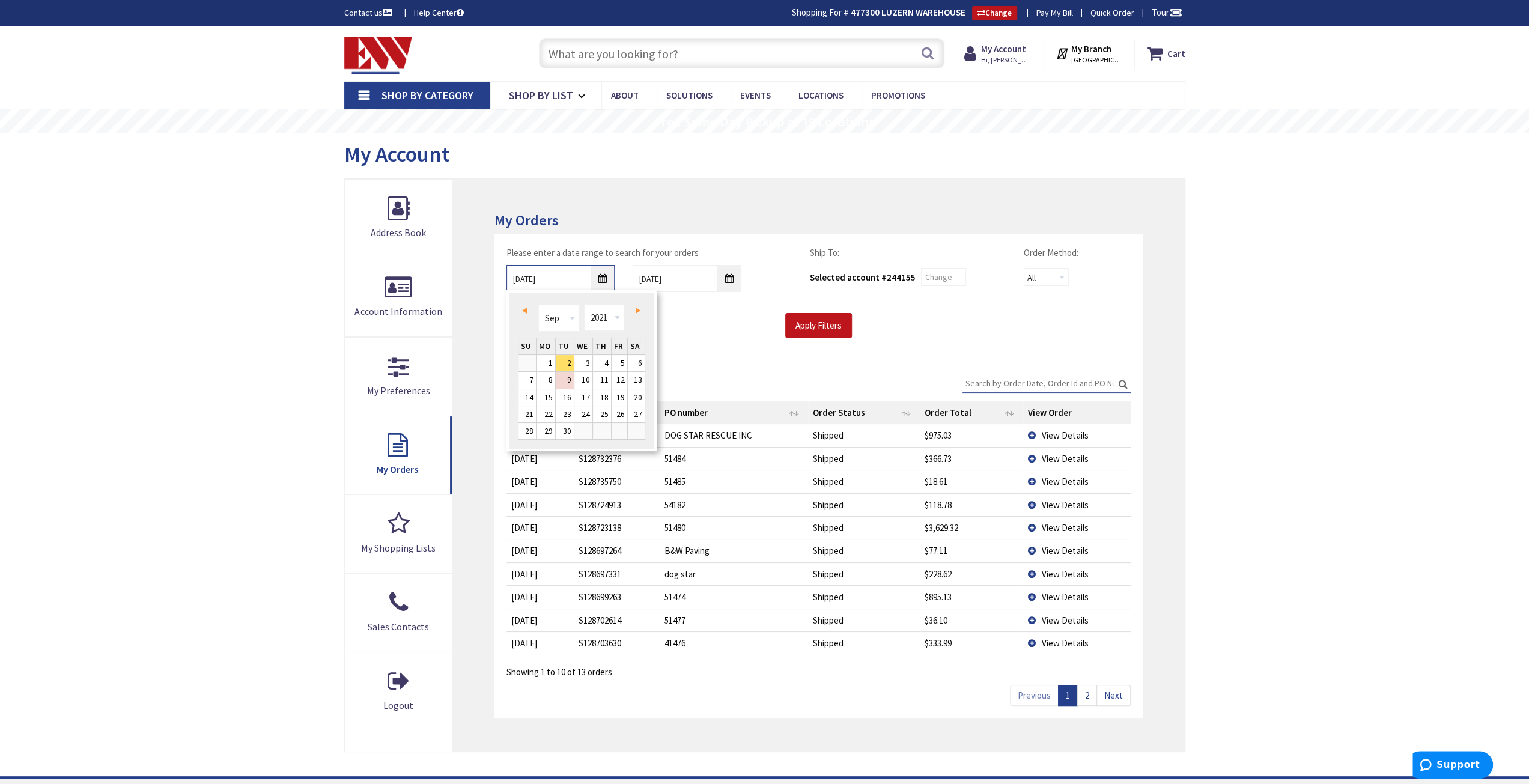
type input "09/01/2021"
click at [832, 326] on input "Apply Filters" at bounding box center [819, 326] width 66 height 25
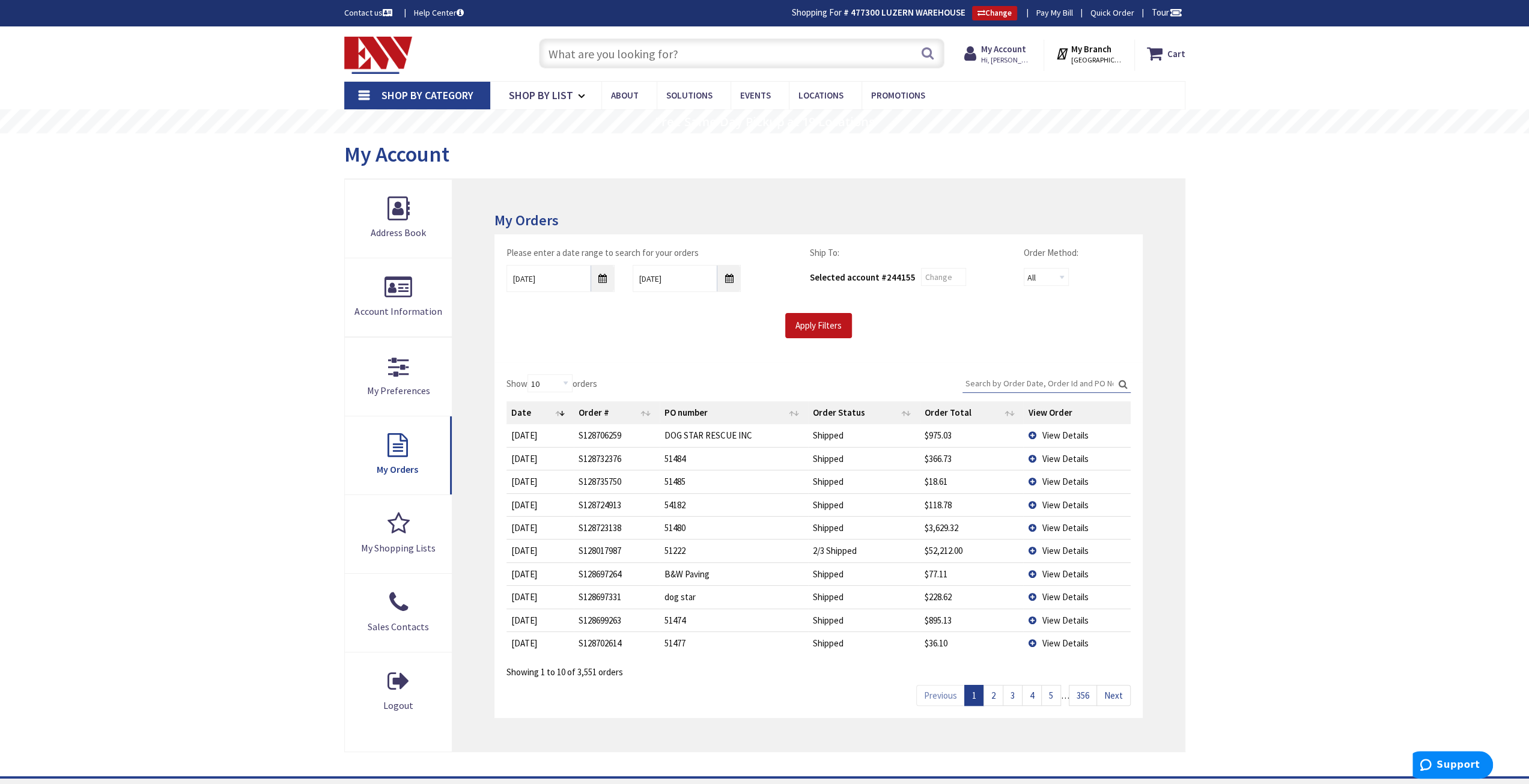
click at [975, 381] on input "Search:" at bounding box center [1046, 383] width 168 height 18
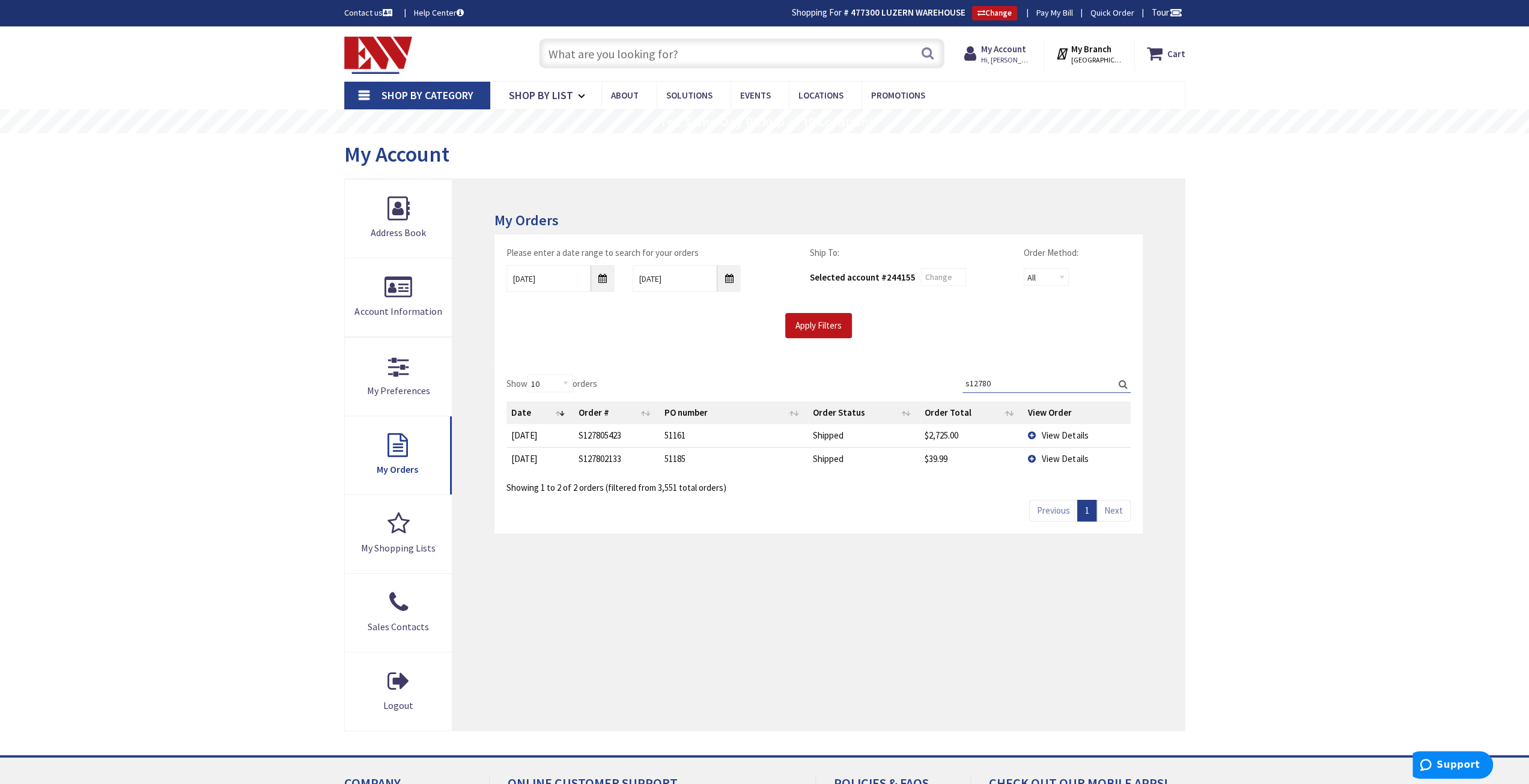
click at [1055, 432] on span "View Details" at bounding box center [1065, 435] width 46 height 11
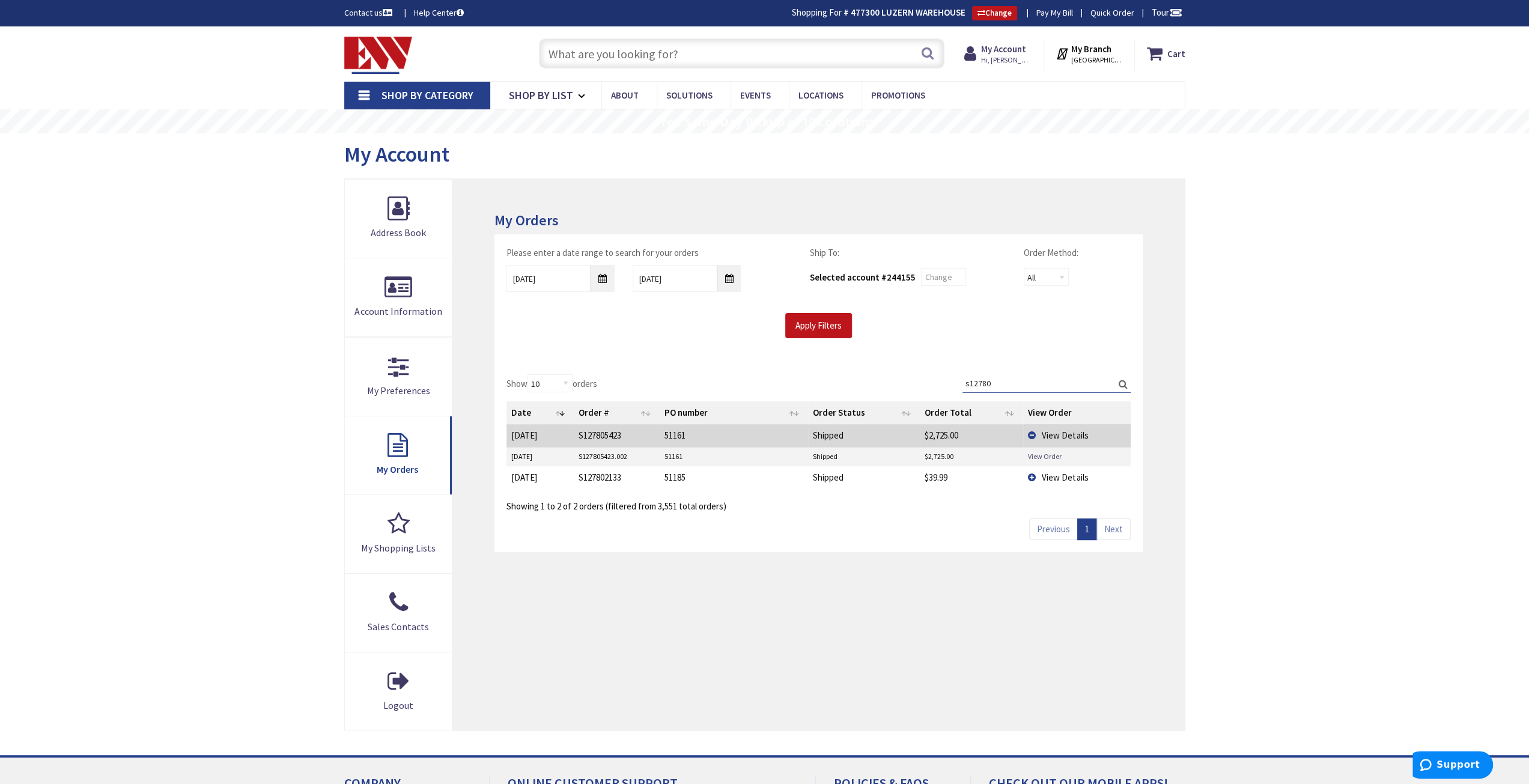
click at [1052, 451] on link "View Order" at bounding box center [1045, 456] width 34 height 10
drag, startPoint x: 1018, startPoint y: 375, endPoint x: 911, endPoint y: 384, distance: 107.4
click at [911, 383] on div "Show 10 25 50 100 orders Search: s12780 Date Order # PO number Order Status Ord…" at bounding box center [818, 444] width 624 height 139
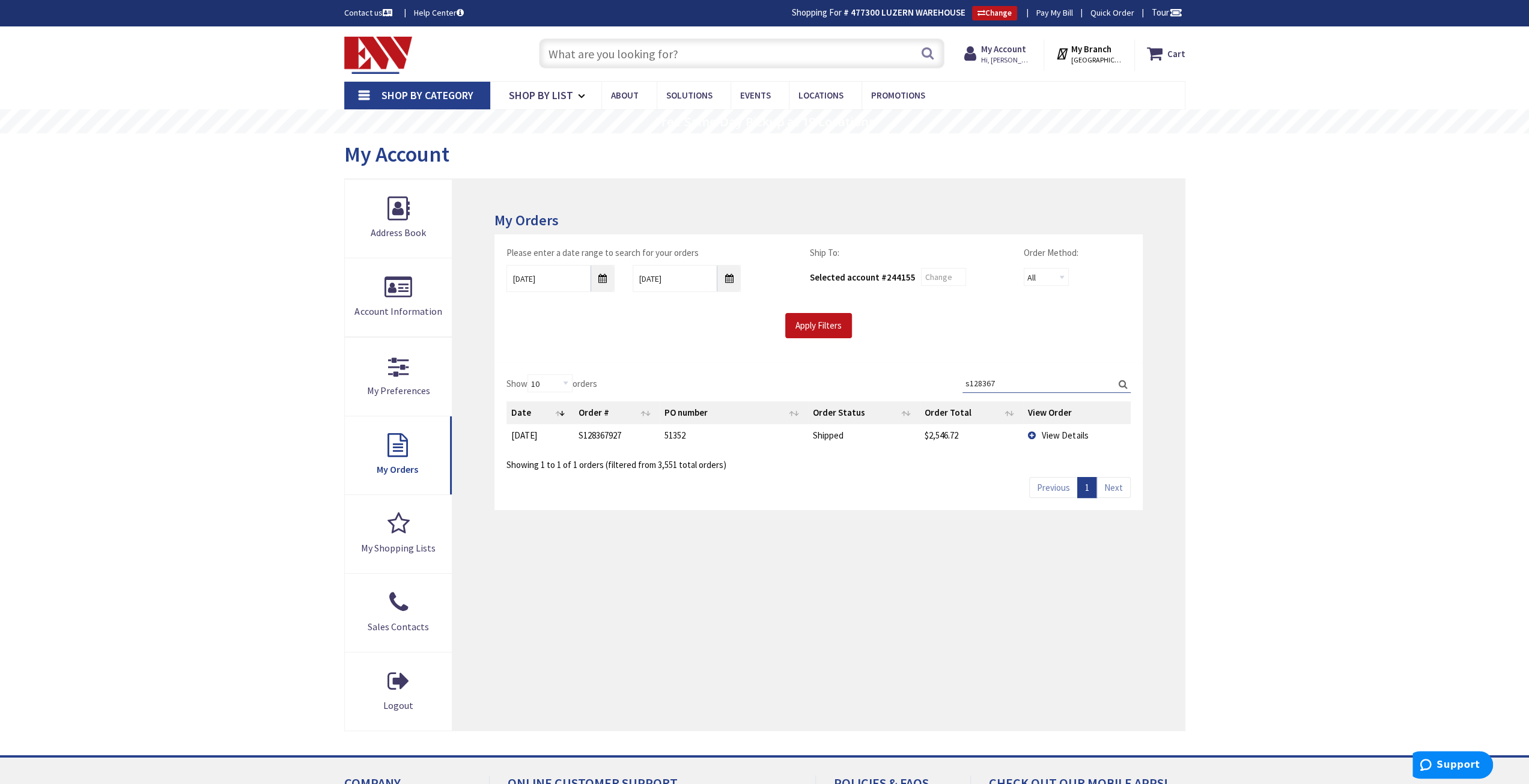
type input "s128367"
click at [1047, 435] on span "View Details" at bounding box center [1065, 435] width 46 height 11
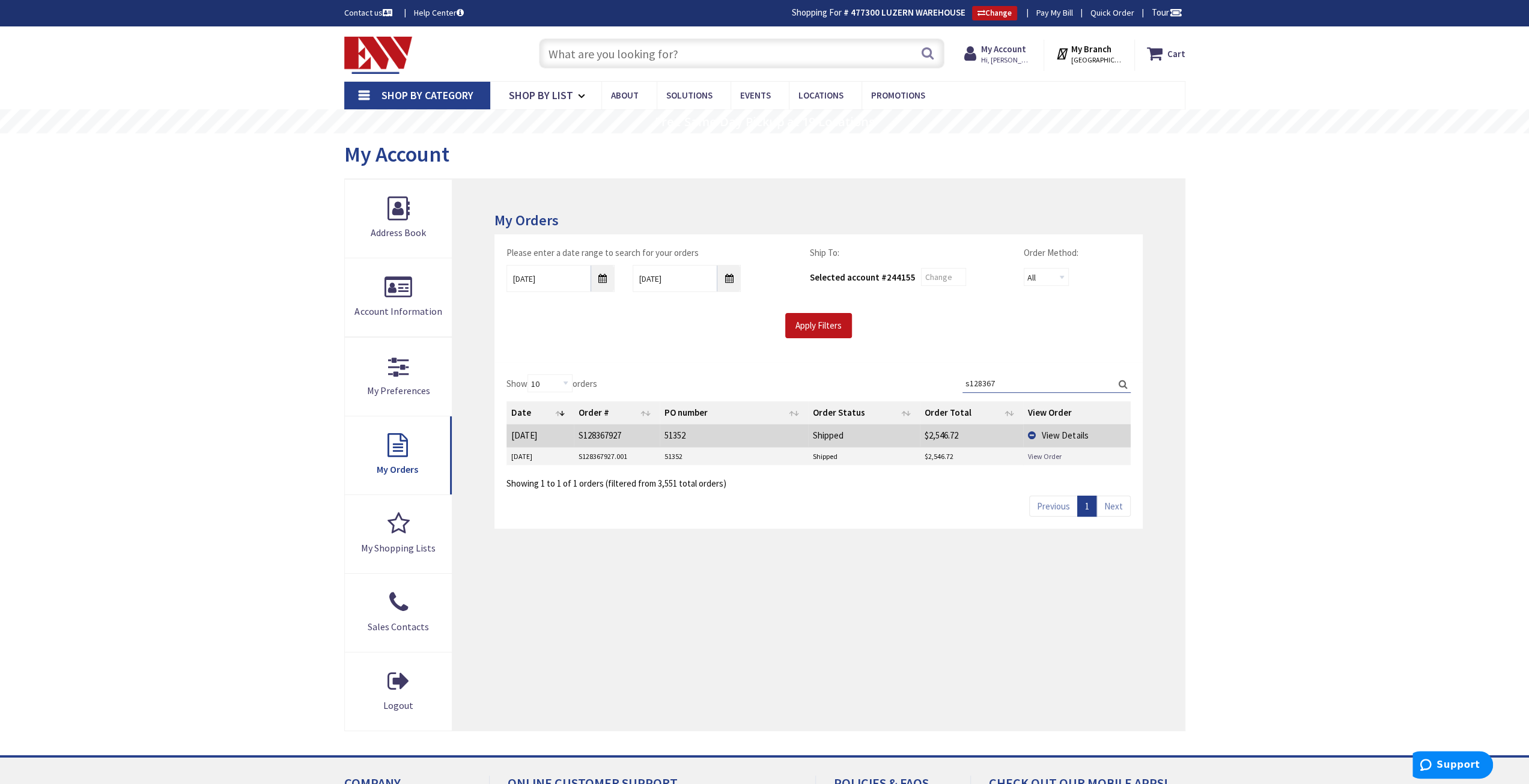
click at [1048, 455] on link "View Order" at bounding box center [1045, 456] width 34 height 10
